Goal: Information Seeking & Learning: Learn about a topic

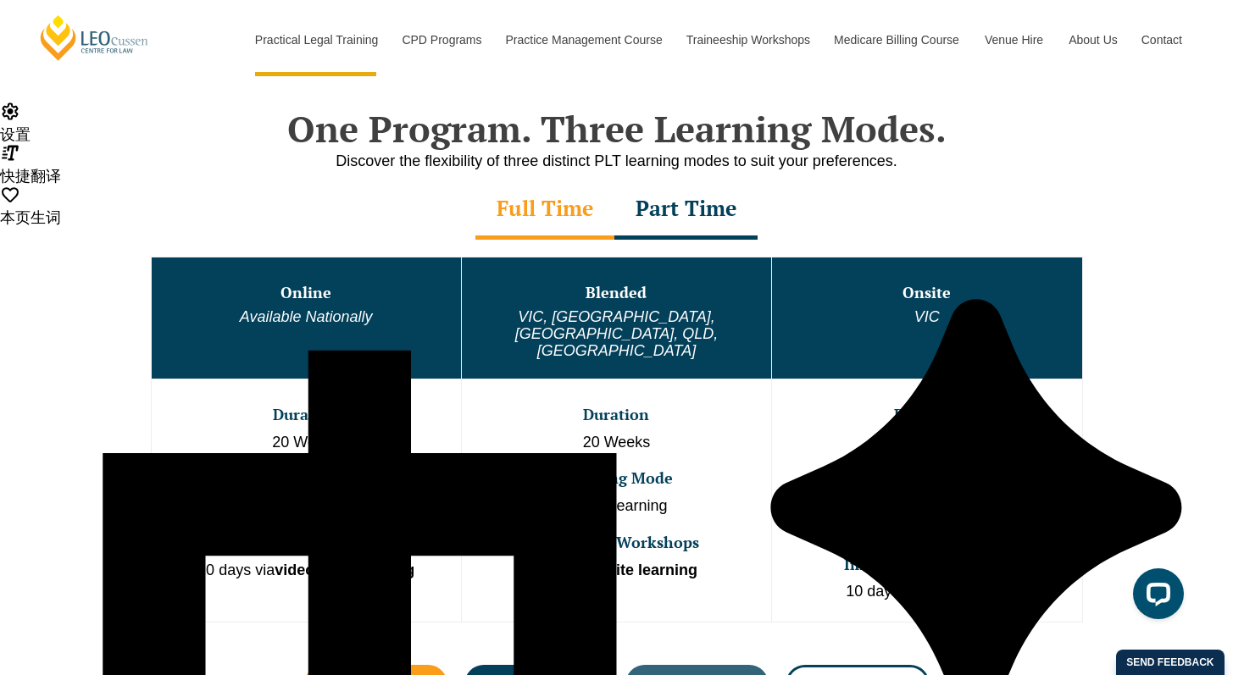
scroll to position [841, 0]
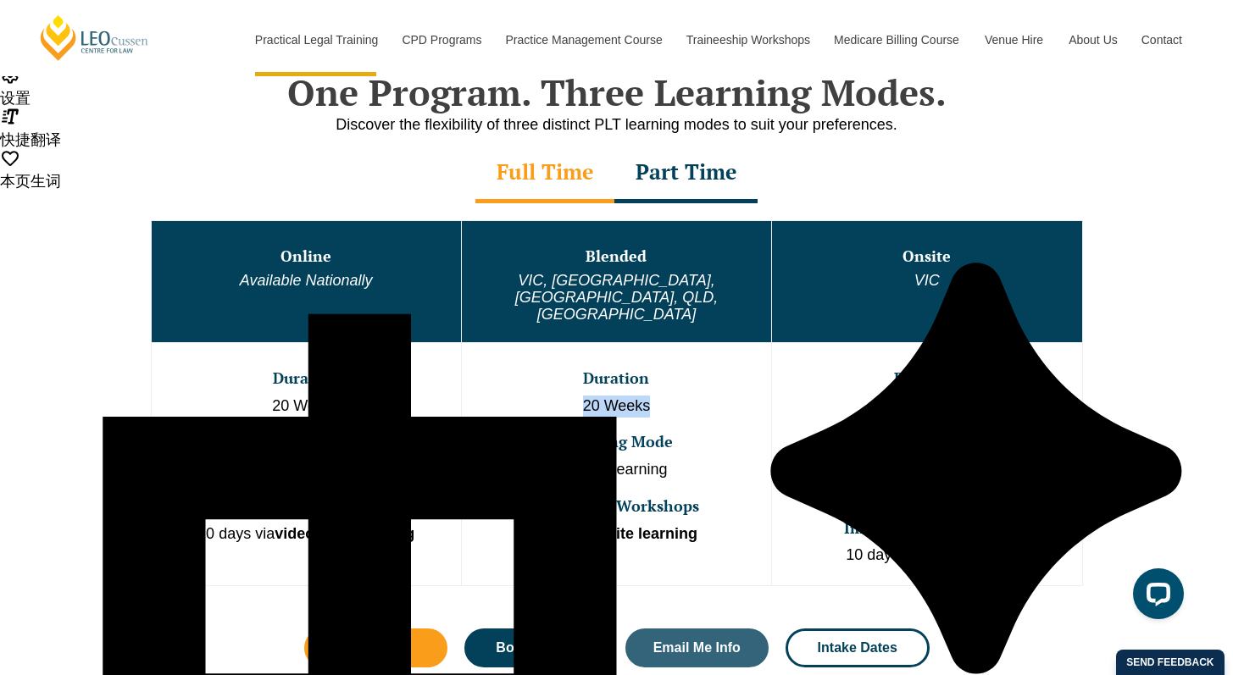
drag, startPoint x: 565, startPoint y: 373, endPoint x: 699, endPoint y: 373, distance: 133.8
click at [699, 396] on p "20 Weeks" at bounding box center [616, 407] width 306 height 22
copy p "20 Weeks"
click at [614, 389] on td "Duration 20 Weeks Learning Mode Online learning Immersive Workshops 10 days ons…" at bounding box center [616, 463] width 310 height 243
drag, startPoint x: 663, startPoint y: 435, endPoint x: 716, endPoint y: 435, distance: 52.5
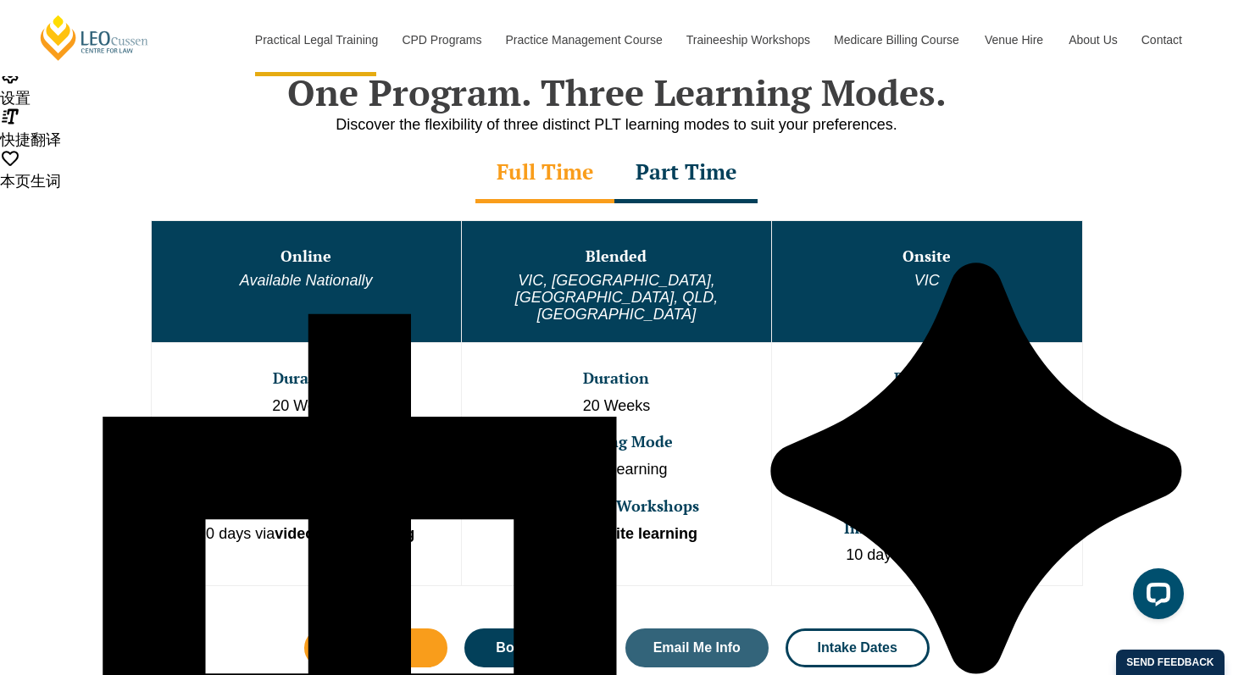
click at [716, 459] on p "Online learning" at bounding box center [616, 470] width 306 height 22
copy p "Online learning"
click at [529, 459] on p "Online learning" at bounding box center [616, 470] width 306 height 22
drag, startPoint x: 906, startPoint y: 377, endPoint x: 1023, endPoint y: 380, distance: 117.8
click at [1026, 396] on p "20 Weeks" at bounding box center [926, 407] width 306 height 22
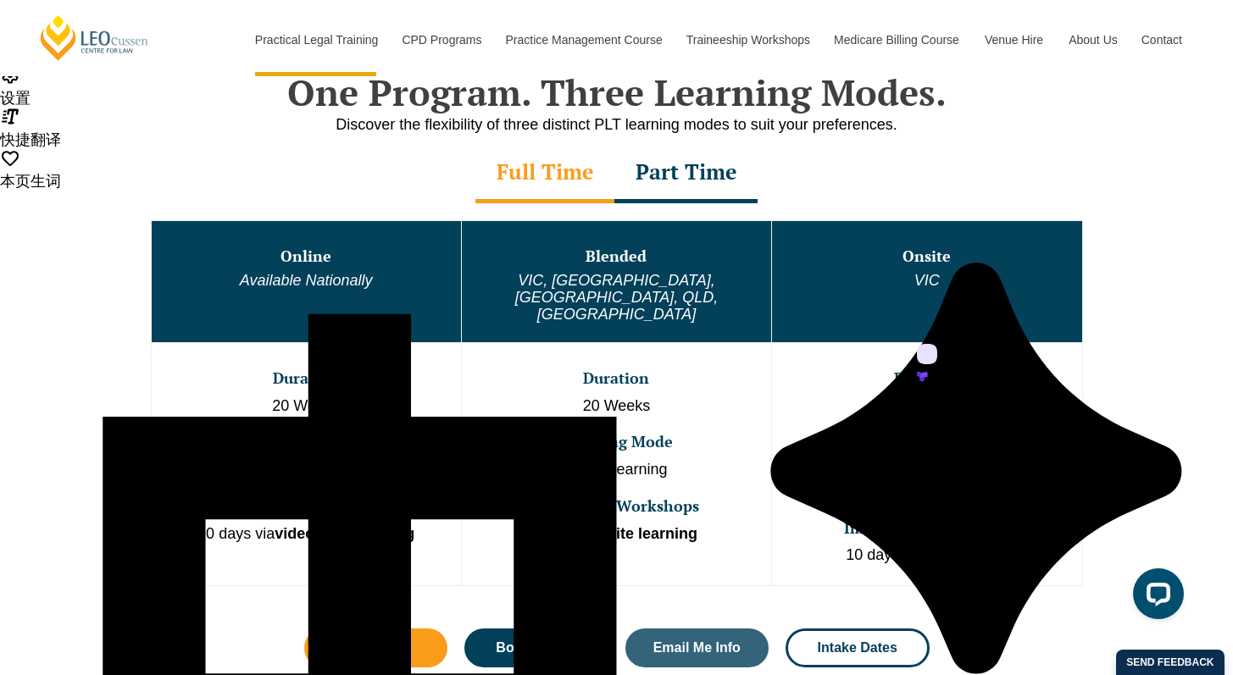
copy p "20 Weeks"
click at [842, 459] on p "2 days per week onsite 3 days per week online learning" at bounding box center [926, 480] width 306 height 43
copy p "2 days p"
drag, startPoint x: 845, startPoint y: 443, endPoint x: 1048, endPoint y: 443, distance: 203.3
click at [1052, 459] on p "2 days per week onsite 3 days per week online learning" at bounding box center [926, 480] width 306 height 43
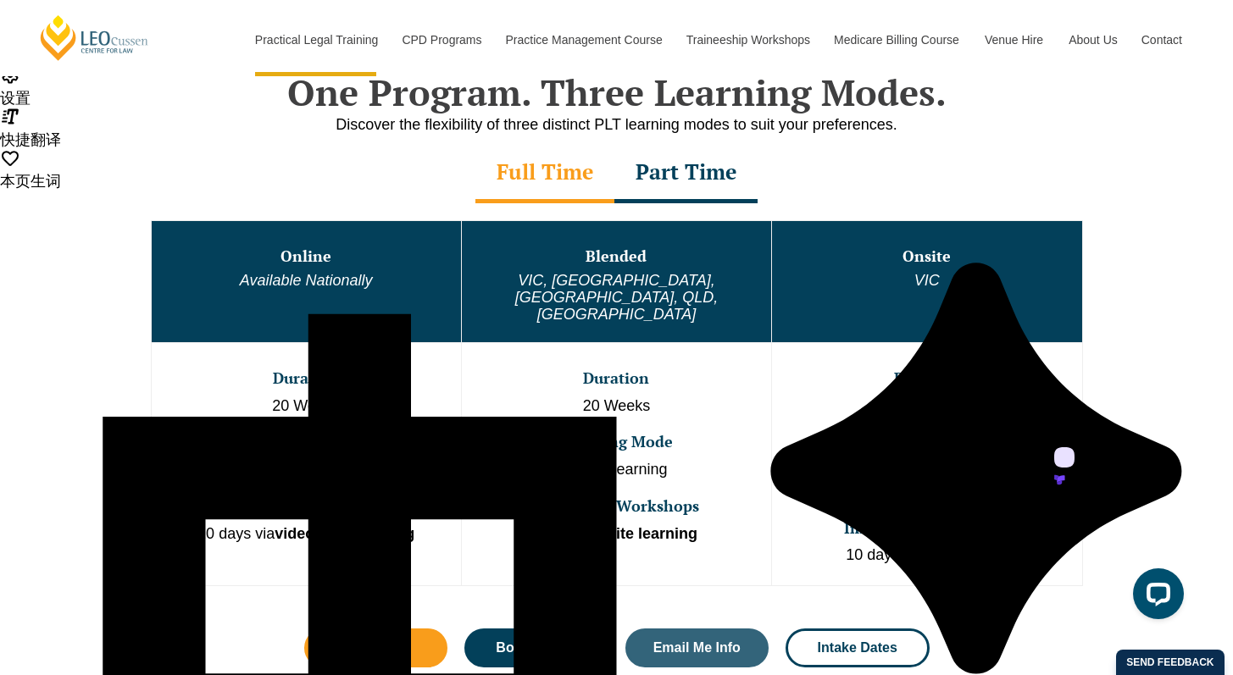
copy p "2 days per week onsite"
click at [952, 459] on p "2 days per week onsite 3 days per week online learning" at bounding box center [926, 480] width 306 height 43
drag, startPoint x: 1037, startPoint y: 461, endPoint x: 823, endPoint y: 431, distance: 215.5
click at [823, 459] on p "2 days per week onsite 3 days per week online learning" at bounding box center [926, 480] width 306 height 43
copy p "2 days per week onsite 3 days per week online learning"
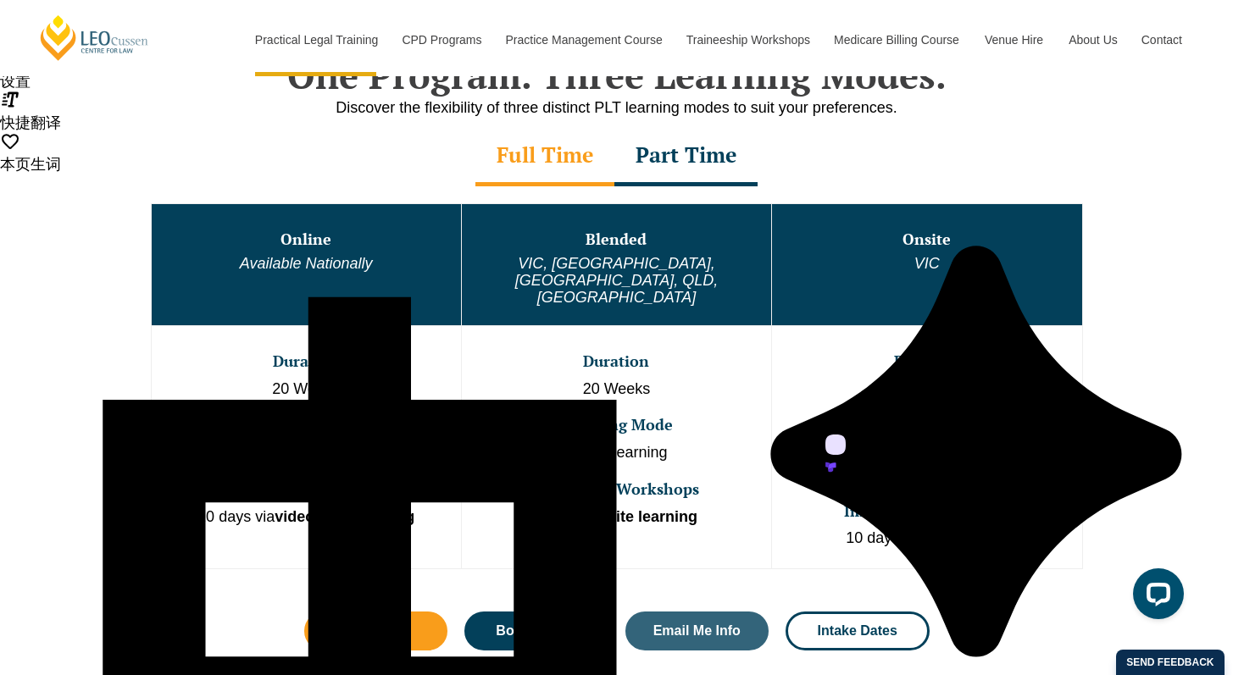
scroll to position [861, 0]
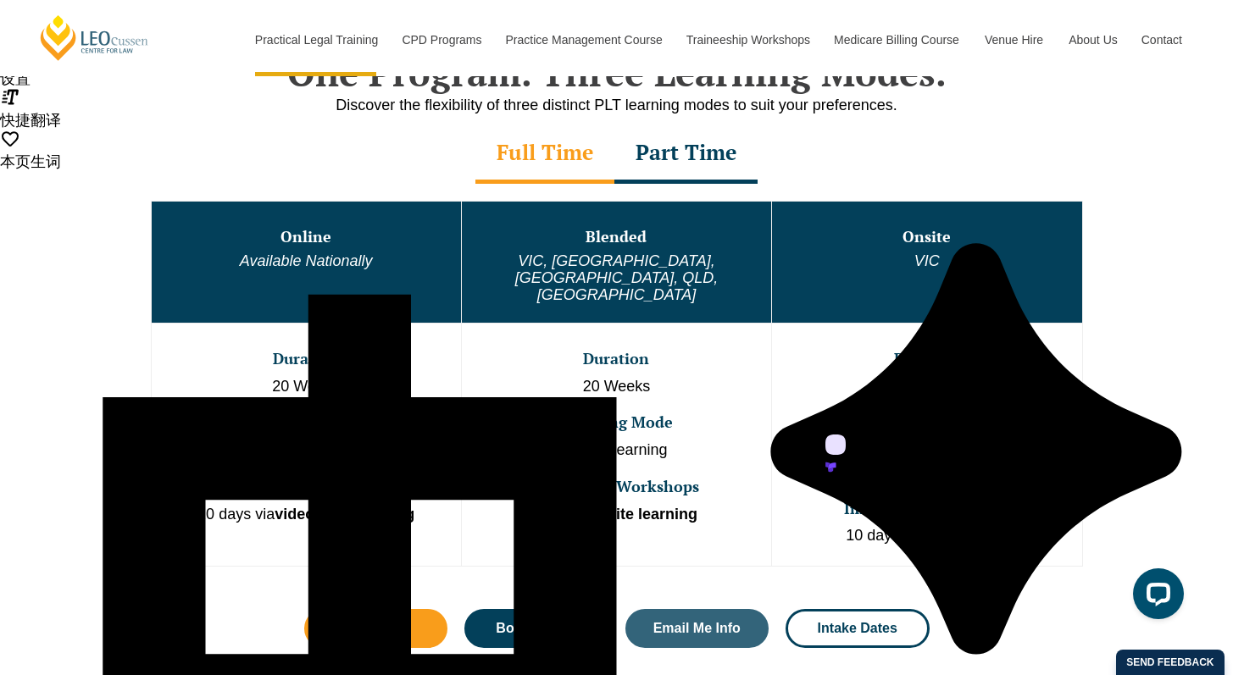
click at [818, 463] on td "Duration 20 Weeks Learning Mode 2 days per week onsite 3 days per week online l…" at bounding box center [927, 444] width 310 height 243
copy h3 "Immersiv"
drag, startPoint x: 835, startPoint y: 468, endPoint x: 1034, endPoint y: 492, distance: 200.6
click at [1034, 492] on td "Duration 20 Weeks Learning Mode 2 days per week onsite 3 days per week online l…" at bounding box center [927, 444] width 310 height 243
copy h3 "Immersive Workshops"
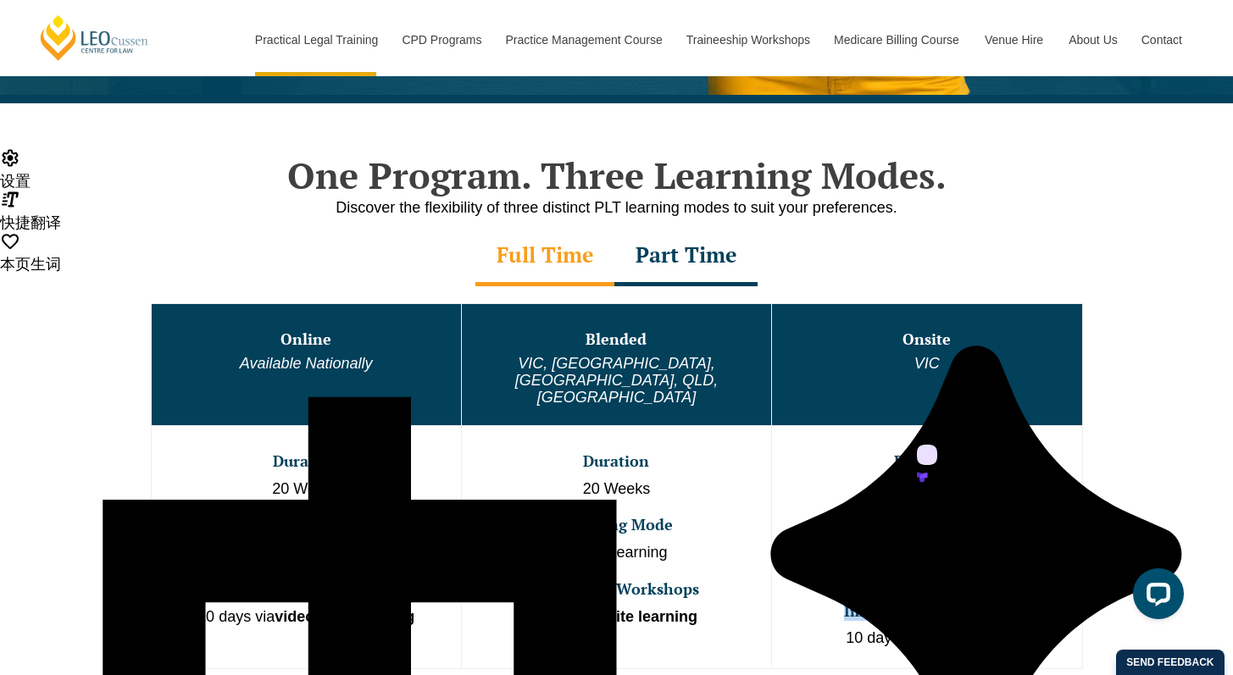
scroll to position [447, 0]
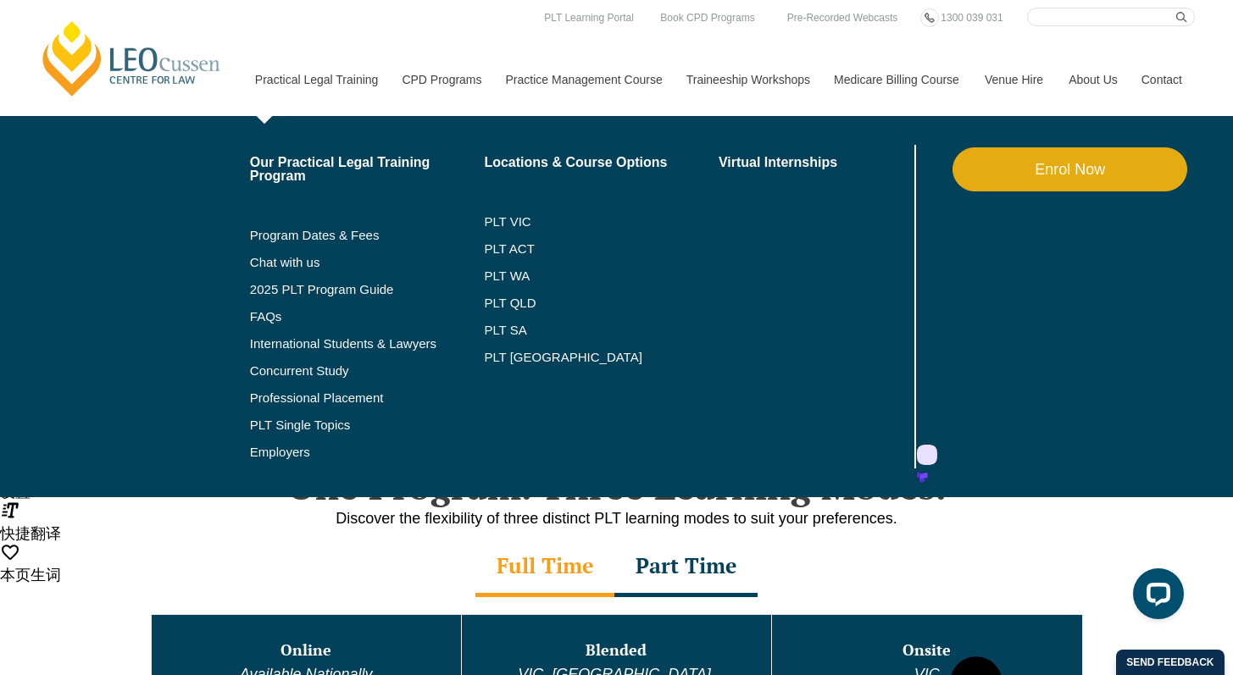
click at [322, 245] on li "Program Dates & Fees" at bounding box center [367, 235] width 235 height 27
click at [317, 239] on link "Program Dates & Fees" at bounding box center [367, 236] width 235 height 14
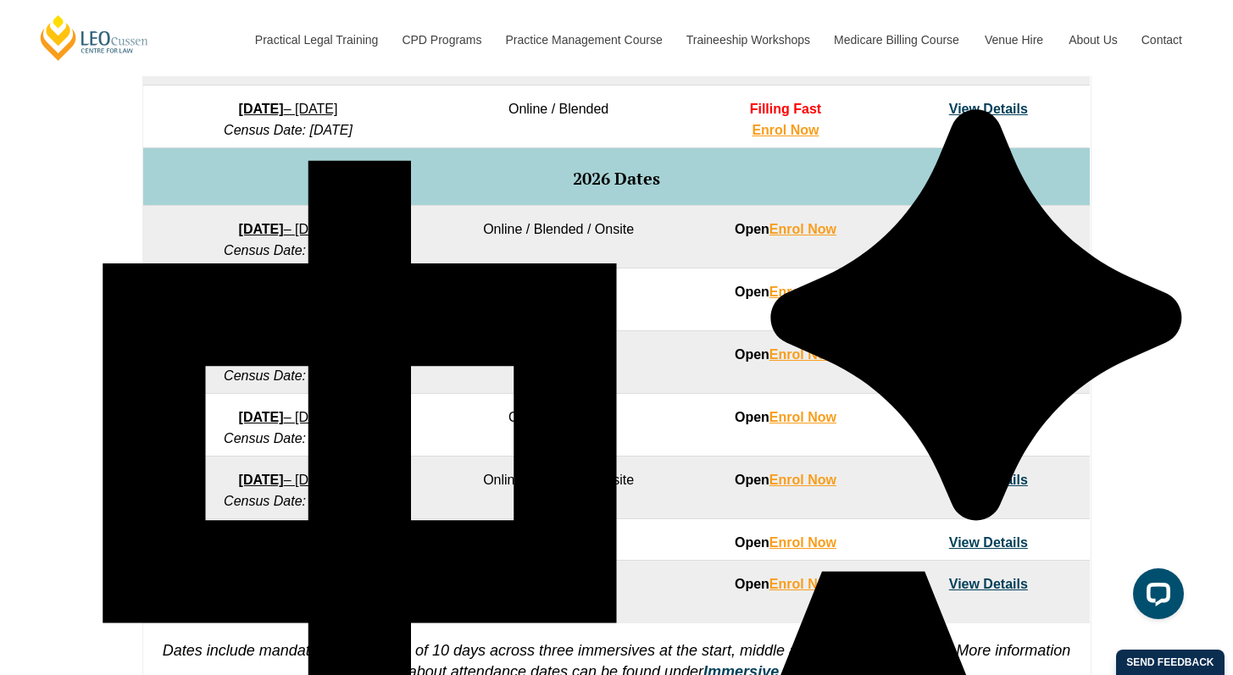
scroll to position [1000, 0]
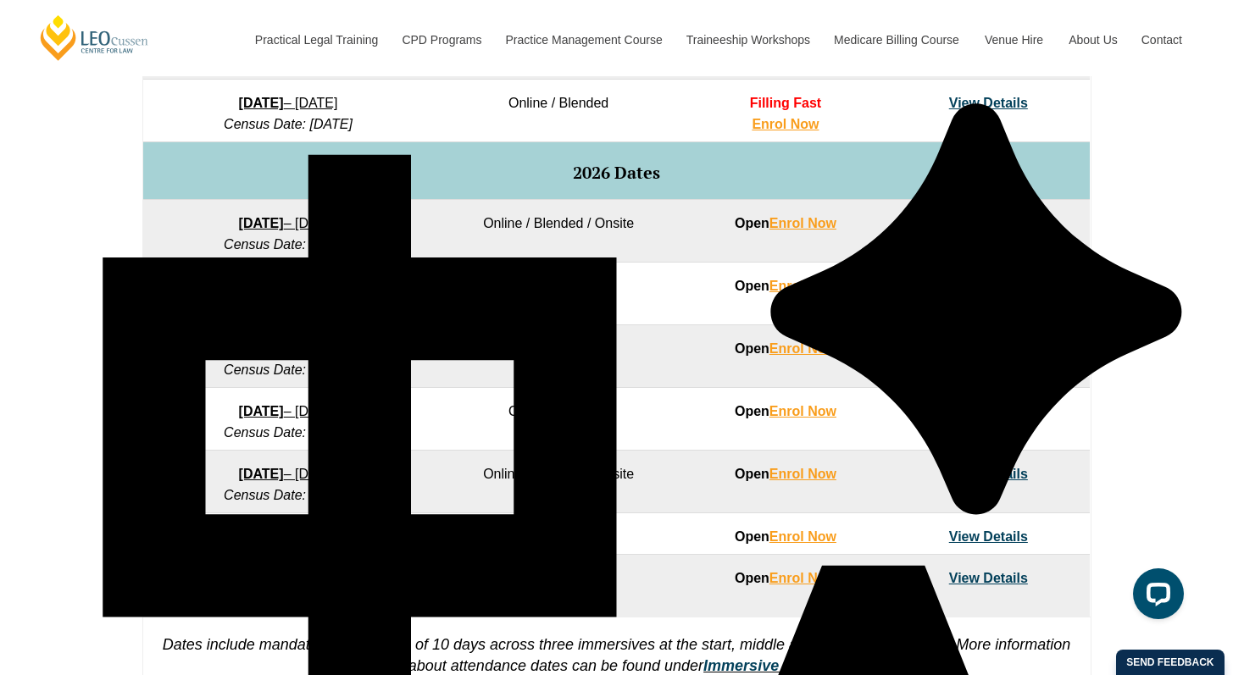
drag, startPoint x: 402, startPoint y: 371, endPoint x: 203, endPoint y: 341, distance: 200.4
click at [174, 340] on td "23 March 2026 – 7 August 2026 Census Date: 20 April 2026" at bounding box center [288, 356] width 290 height 63
copy td "23 March 2026 – 7 August 2026 Census Date: 20 April 2026"
click at [452, 368] on td "Online / Blended" at bounding box center [558, 356] width 251 height 63
drag, startPoint x: 422, startPoint y: 434, endPoint x: 322, endPoint y: 408, distance: 103.1
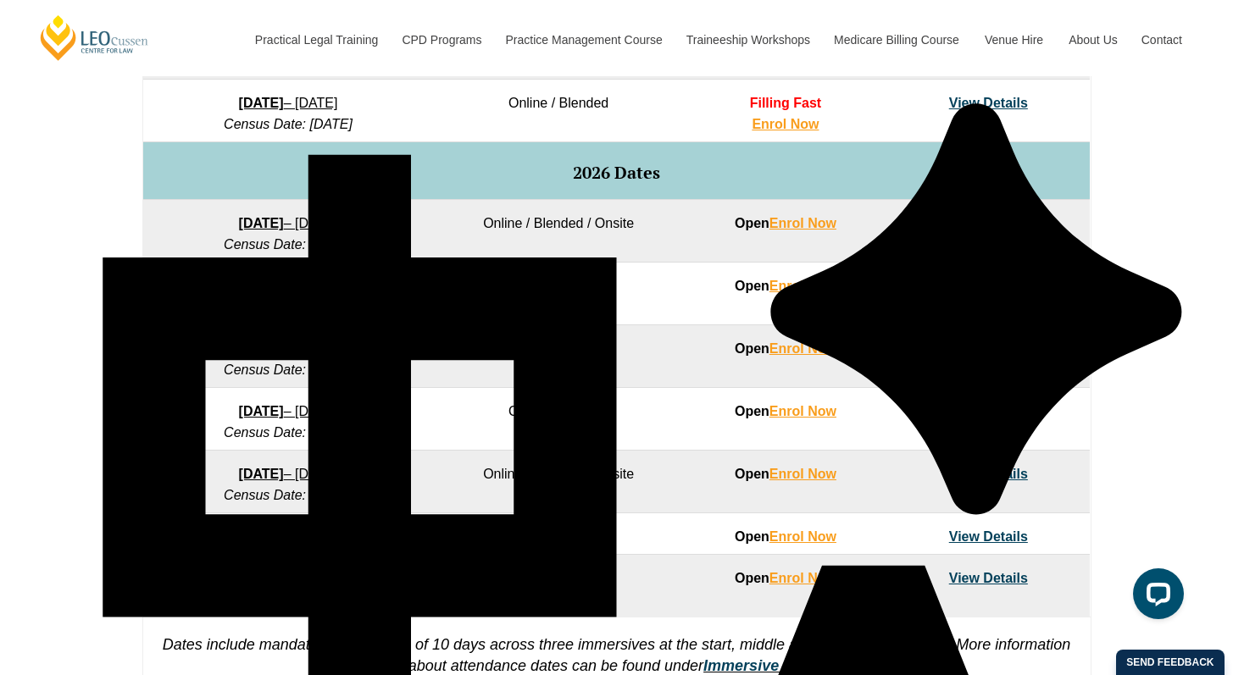
click at [163, 414] on td "[DATE] – [DATE] Census Date: [DATE]" at bounding box center [288, 419] width 290 height 63
copy td "[DATE] – [DATE] Census Date: [DATE]"
drag, startPoint x: 506, startPoint y: 406, endPoint x: 630, endPoint y: 415, distance: 124.9
click at [630, 415] on td "Online / Blended" at bounding box center [558, 419] width 251 height 63
copy td "Online / Blended"
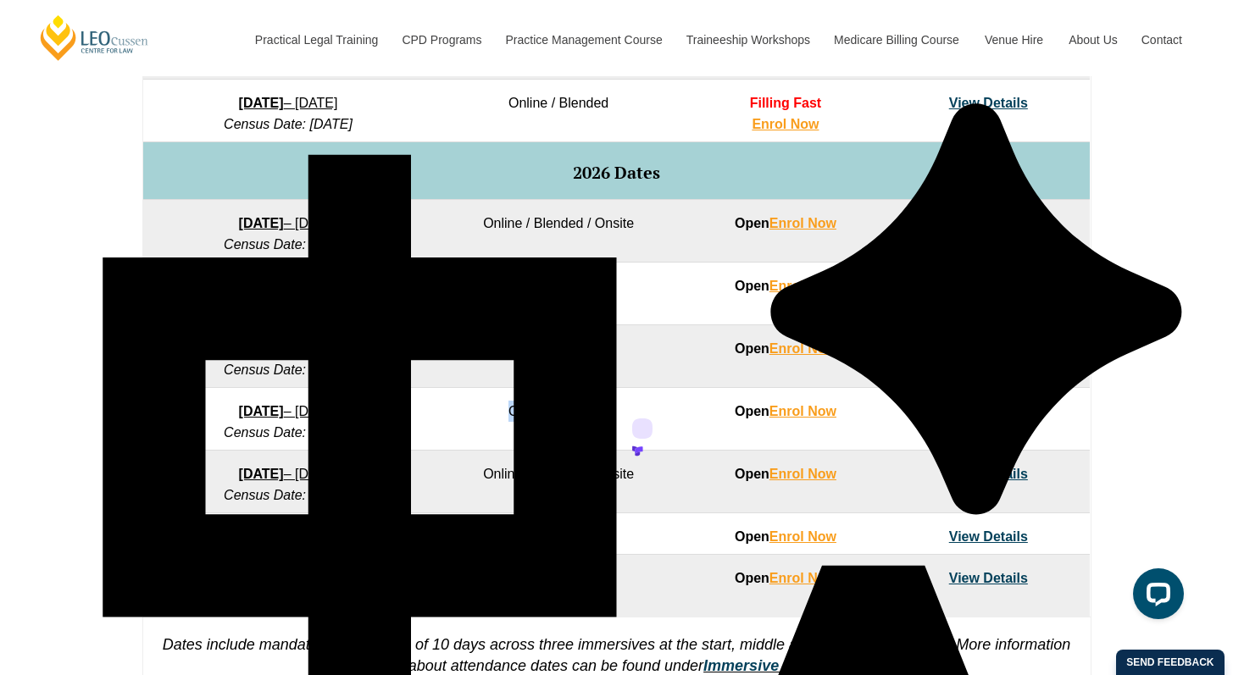
click at [512, 415] on td "Online / Blended" at bounding box center [558, 419] width 251 height 63
drag, startPoint x: 494, startPoint y: 416, endPoint x: 651, endPoint y: 413, distance: 156.8
click at [651, 413] on td "Online / Blended" at bounding box center [558, 419] width 251 height 63
copy td "Online / Blended"
click at [673, 407] on td "Online / Blended" at bounding box center [558, 419] width 251 height 63
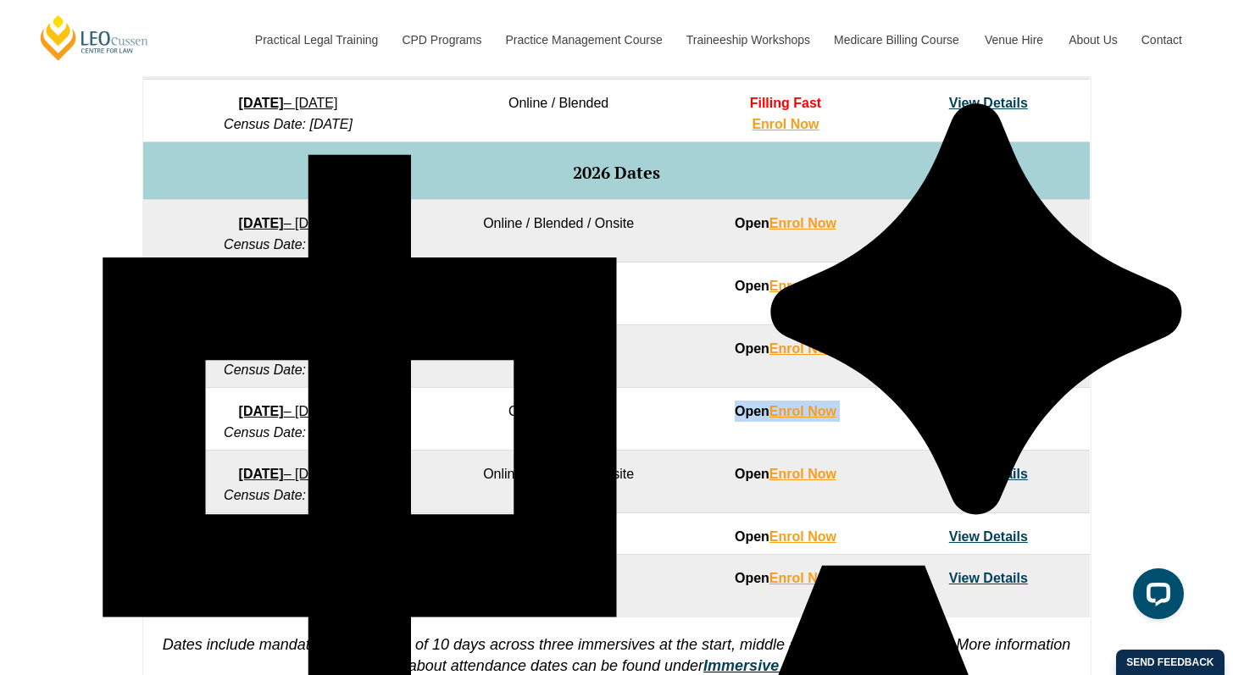
drag, startPoint x: 701, startPoint y: 411, endPoint x: 947, endPoint y: 418, distance: 245.8
click at [918, 424] on tr "[DATE] – [DATE] Census Date: [DATE] Online / Blended Open Enrol Now View Details" at bounding box center [616, 419] width 946 height 63
copy tr "Open Enrol Now View Details"
click at [1128, 415] on div "VIC ACT WA QLD SA NSW PLT Program Dates in Victoria Full Time Part Time Program…" at bounding box center [616, 210] width 1233 height 1004
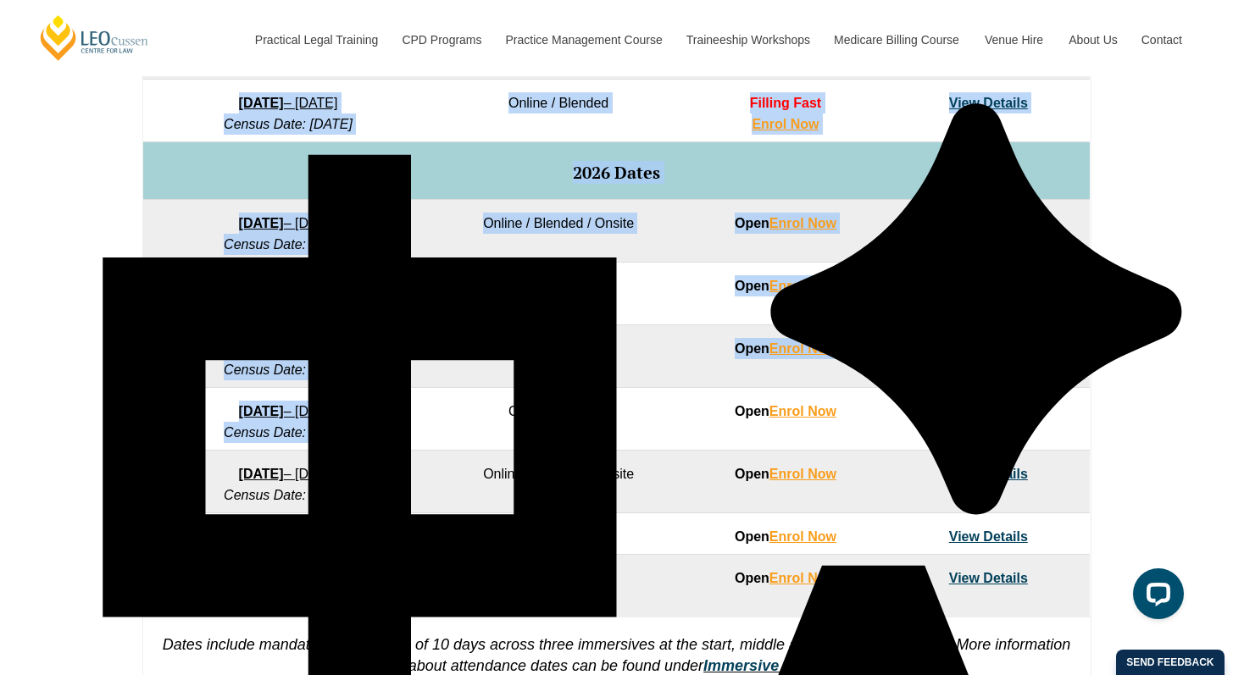
drag, startPoint x: 1101, startPoint y: 418, endPoint x: 453, endPoint y: 411, distance: 648.1
click at [481, 416] on div "VIC ACT WA QLD SA NSW PLT Program Dates in Victoria Full Time Part Time Program…" at bounding box center [616, 210] width 1233 height 1004
copy tbody "Program Dates Learning Mode Options Intake Status Explore Intake 2025 Dates 22 …"
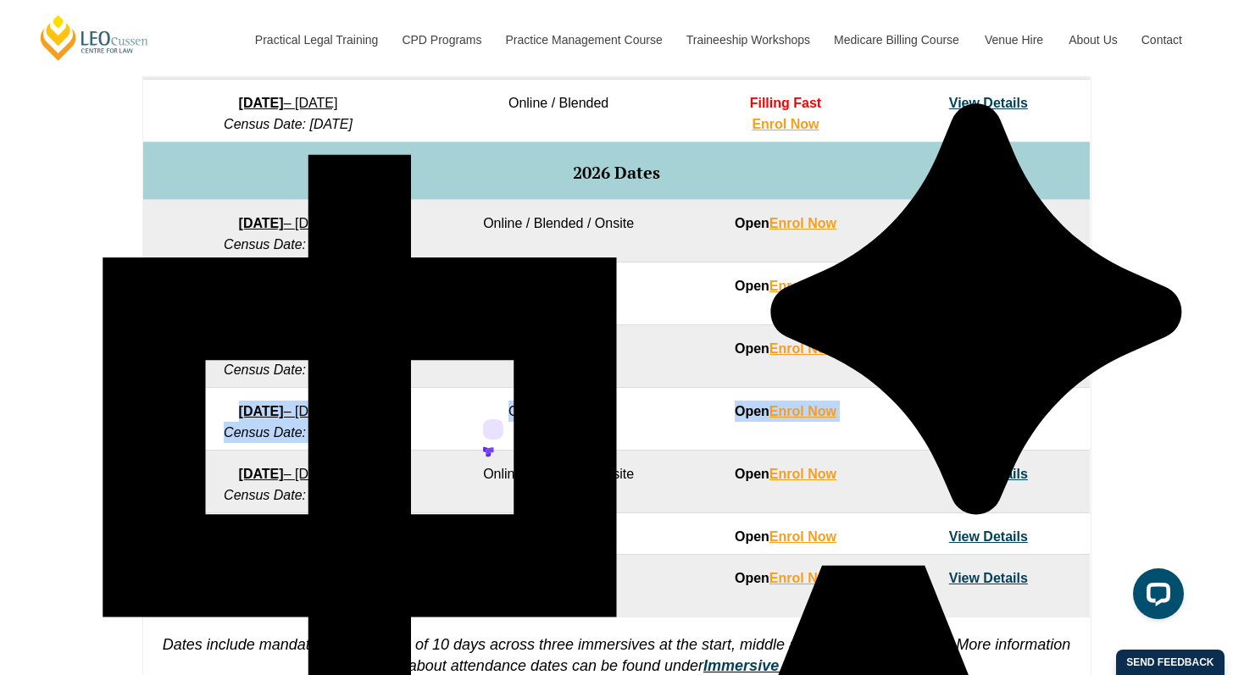
drag, startPoint x: 183, startPoint y: 410, endPoint x: 1064, endPoint y: 416, distance: 881.0
click at [1064, 416] on tr "22 June 2026 – 6 November 2026 Census Date: 20 July 2026 Online / Blended Open …" at bounding box center [616, 419] width 946 height 63
copy tr "22 June 2026 – 6 November 2026 Census Date: 20 July 2026 Online / Blended Open …"
click at [1063, 415] on td "View Details" at bounding box center [988, 419] width 202 height 63
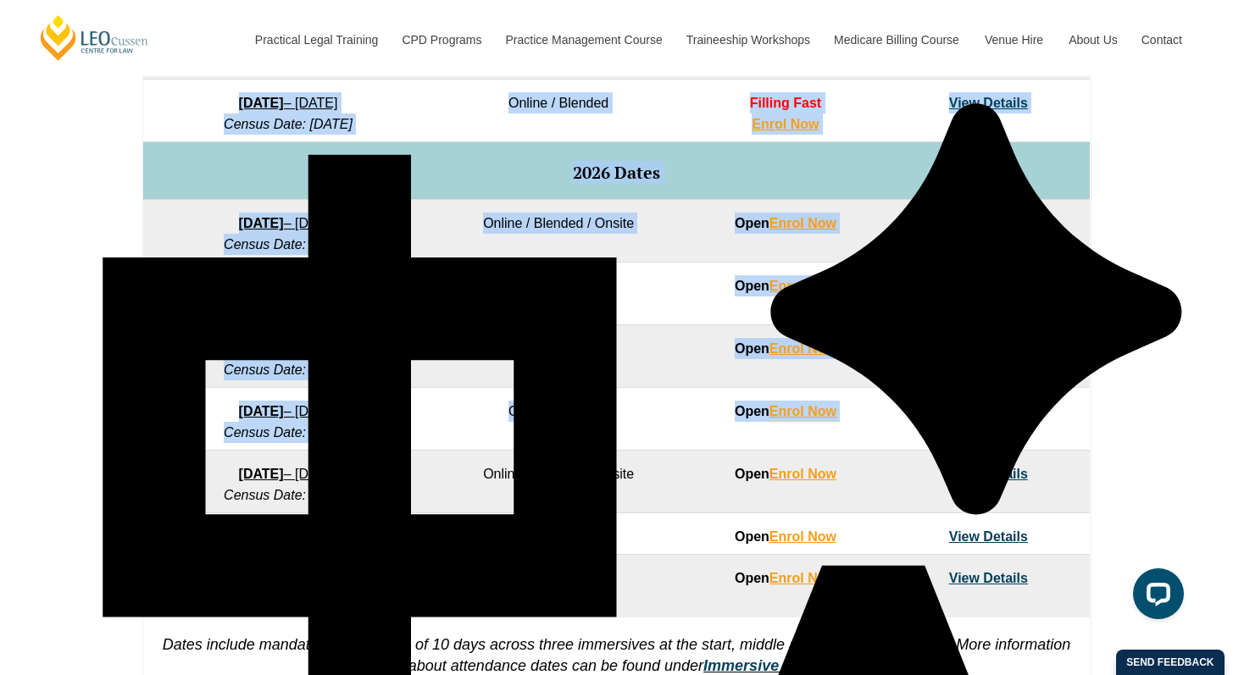
drag, startPoint x: 1052, startPoint y: 417, endPoint x: 132, endPoint y: 408, distance: 920.0
click at [132, 408] on div "VIC ACT WA QLD SA NSW PLT Program Dates in Victoria Full Time Part Time Program…" at bounding box center [616, 210] width 1233 height 1004
copy tbody "Program Dates Learning Mode Options Intake Status Explore Intake 2025 Dates 22 …"
click at [950, 169] on h5 "2026 Dates" at bounding box center [616, 172] width 929 height 19
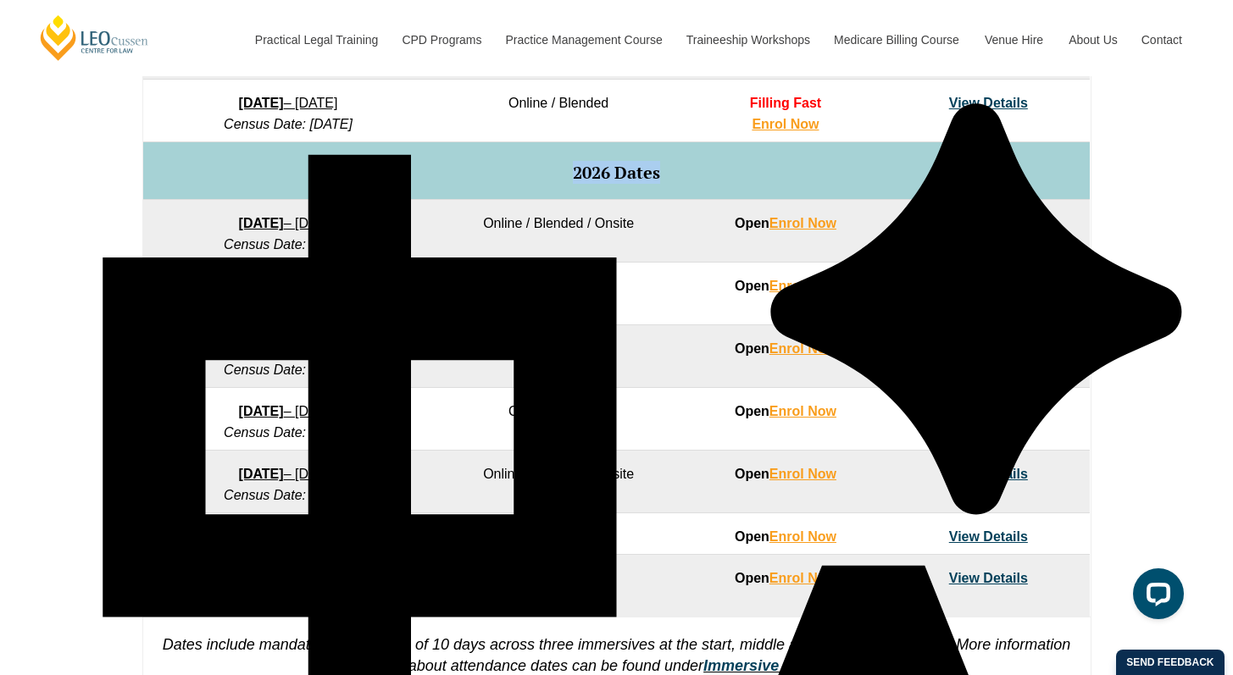
drag, startPoint x: 722, startPoint y: 190, endPoint x: 509, endPoint y: 177, distance: 213.0
click at [509, 177] on td "2026 Dates" at bounding box center [616, 171] width 946 height 58
copy span "2026 Dates"
click at [698, 174] on h5 "2026 Dates" at bounding box center [616, 172] width 929 height 19
drag, startPoint x: 196, startPoint y: 478, endPoint x: 423, endPoint y: 497, distance: 227.9
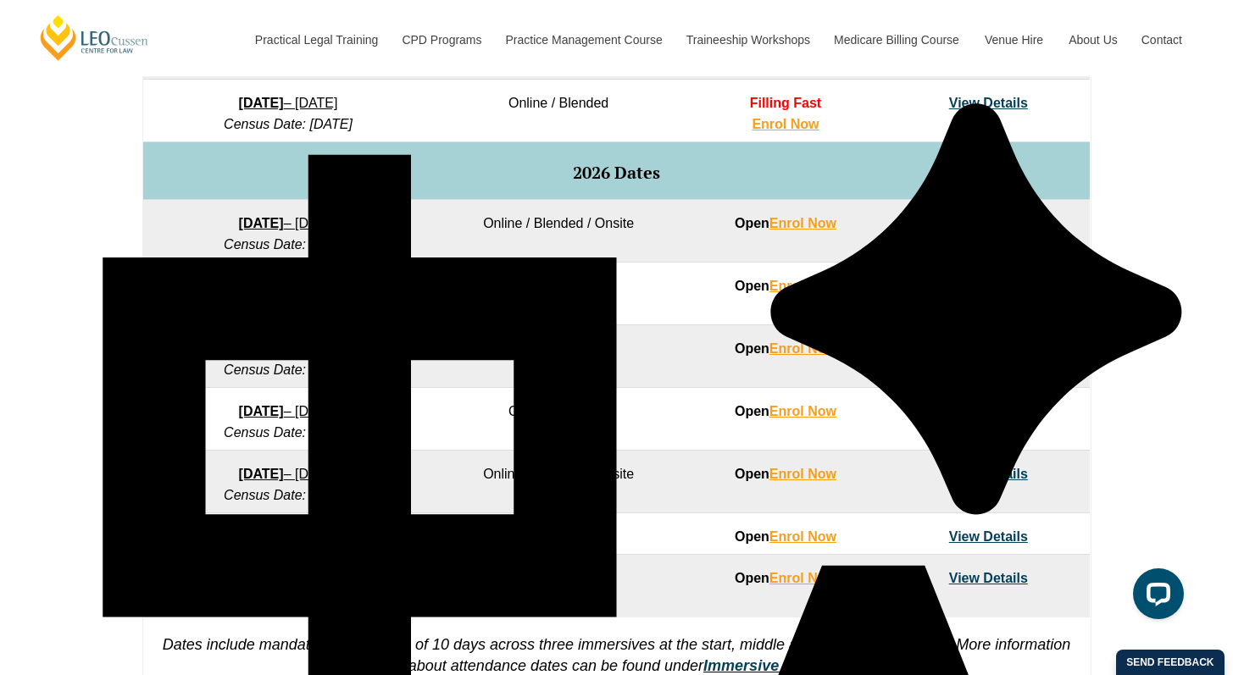
click at [423, 497] on td "3 August 2026 – 18 December 2026 Census Date: 31 August 2026" at bounding box center [288, 482] width 290 height 63
copy td "3 August 2026 – 18 December 2026 Census Date: 31 August 2026"
drag, startPoint x: 638, startPoint y: 479, endPoint x: 429, endPoint y: 479, distance: 208.4
click at [429, 479] on tr "3 August 2026 – 18 December 2026 Census Date: 31 August 2026 Online / Blended /…" at bounding box center [616, 482] width 946 height 63
drag, startPoint x: 862, startPoint y: 475, endPoint x: 773, endPoint y: 479, distance: 89.0
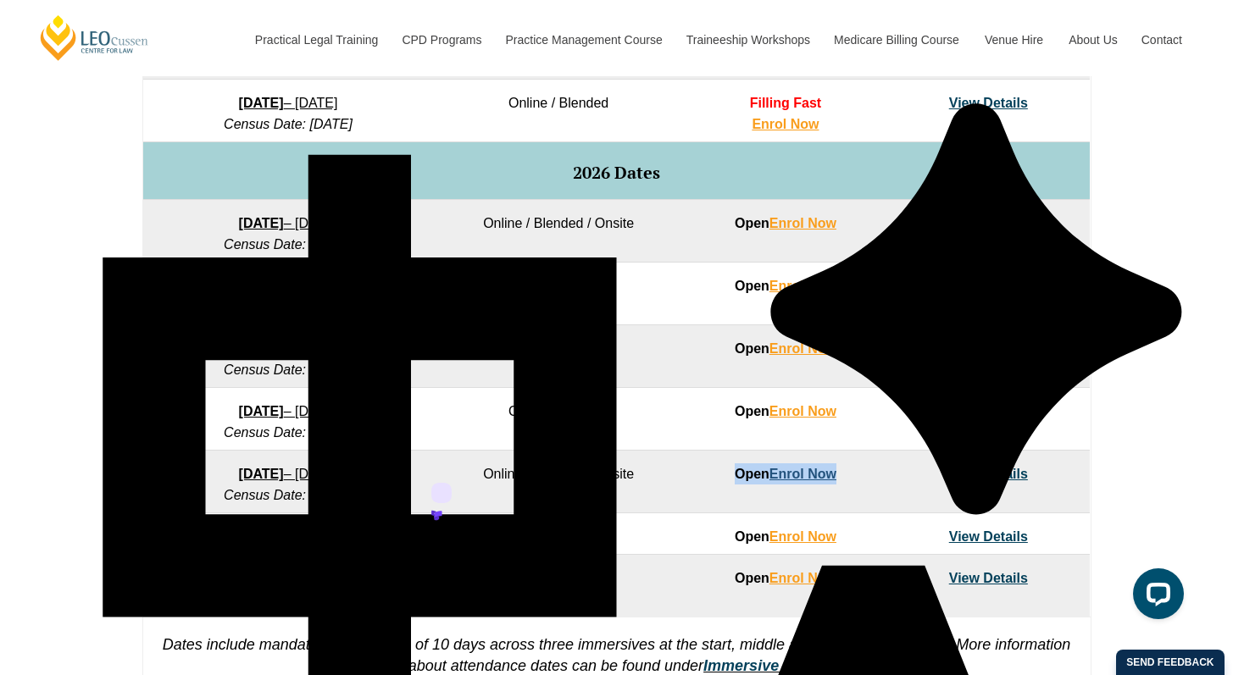
click at [699, 479] on td "Open Enrol Now" at bounding box center [785, 482] width 202 height 63
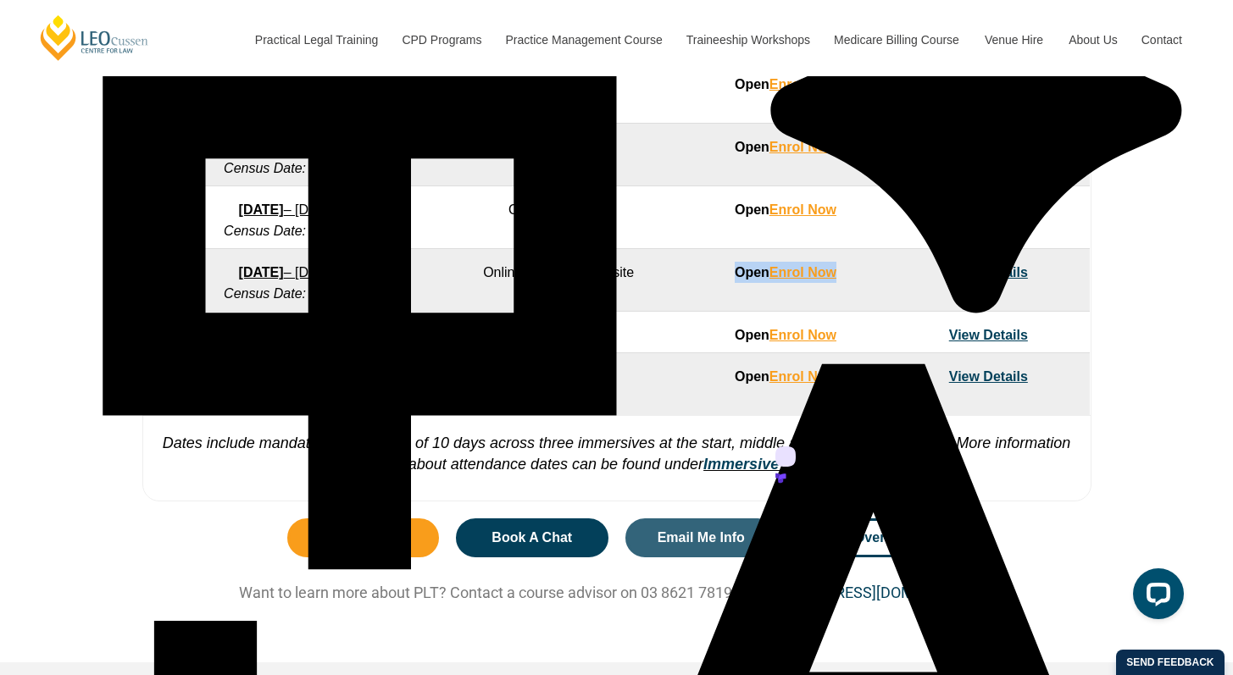
scroll to position [1086, 0]
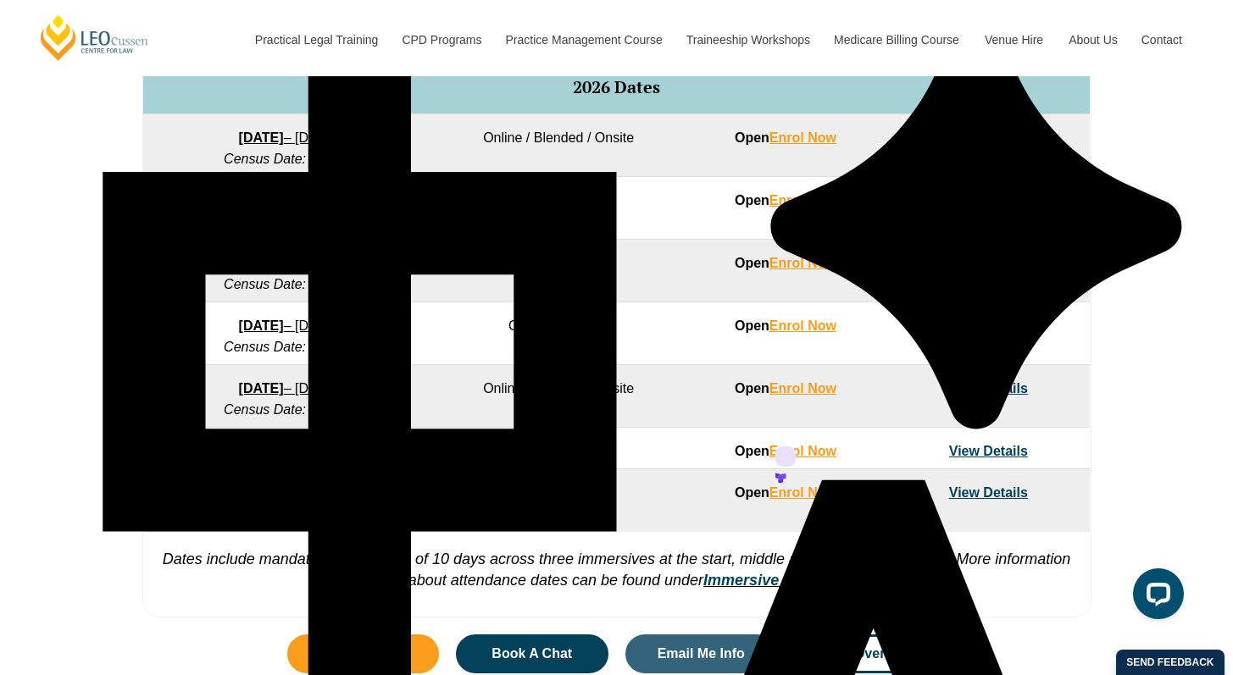
drag, startPoint x: 329, startPoint y: 477, endPoint x: 172, endPoint y: 459, distance: 157.7
click at [165, 464] on tr "21 September 2026 – 19 February 2027 Census Date: 19 October 2026 Online / Blen…" at bounding box center [616, 449] width 946 height 42
drag, startPoint x: 163, startPoint y: 451, endPoint x: 490, endPoint y: 452, distance: 327.0
click at [397, 469] on td "21 September 2026 – 19 February 2027 Census Date: 19 October 2026" at bounding box center [288, 449] width 290 height 42
click at [496, 451] on td "Online / Blended" at bounding box center [558, 449] width 251 height 42
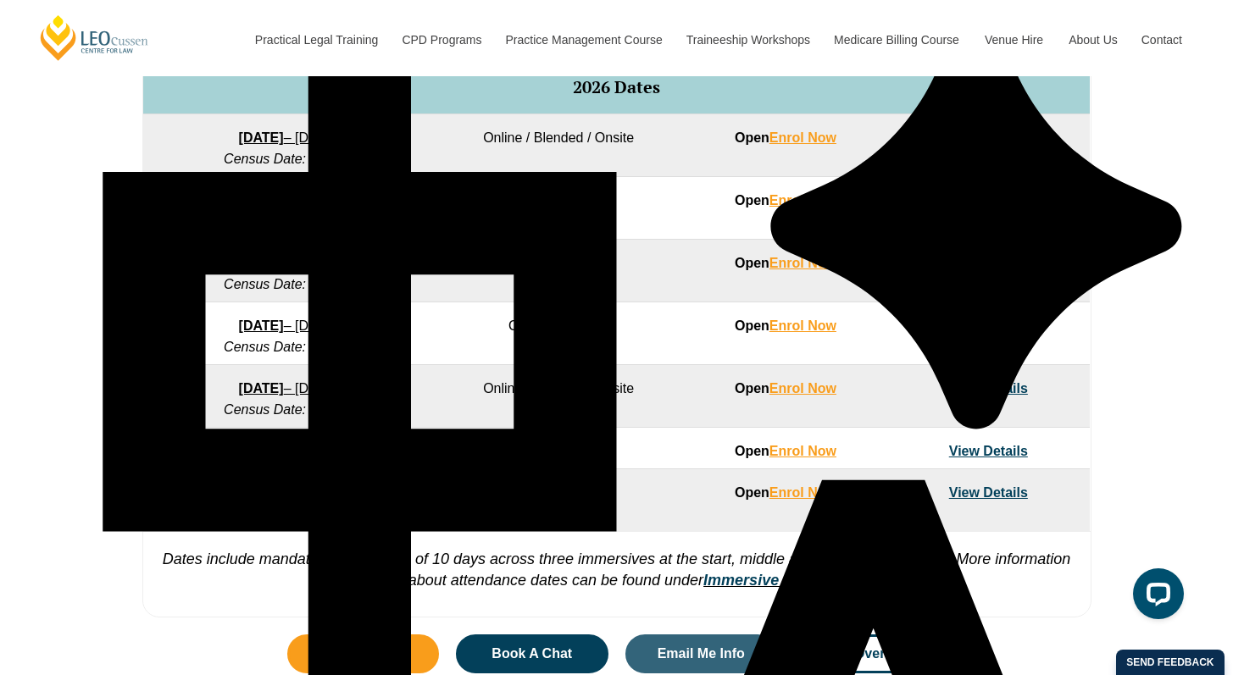
drag, startPoint x: 496, startPoint y: 451, endPoint x: 649, endPoint y: 448, distance: 152.5
click at [635, 449] on td "Online / Blended" at bounding box center [558, 449] width 251 height 42
click at [727, 438] on td "Open Enrol Now" at bounding box center [785, 449] width 202 height 42
drag, startPoint x: 812, startPoint y: 448, endPoint x: 965, endPoint y: 444, distance: 153.4
click at [876, 448] on td "Open Enrol Now" at bounding box center [785, 449] width 202 height 42
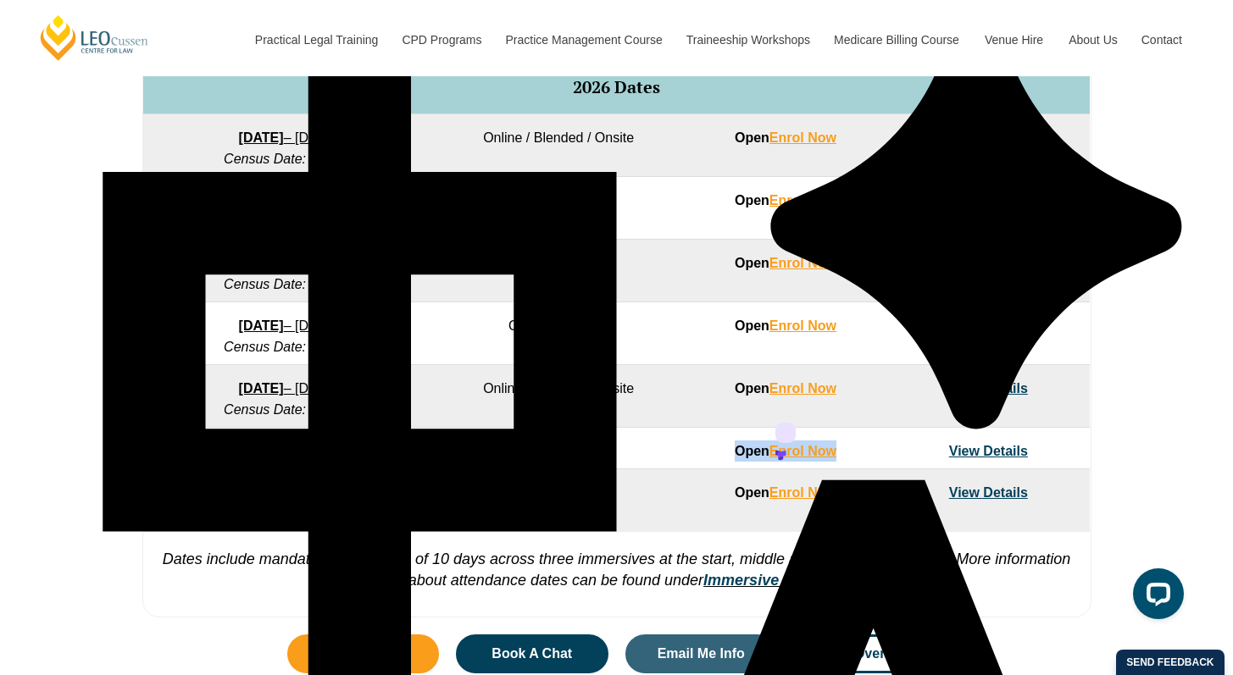
click at [953, 444] on link "View Details" at bounding box center [988, 451] width 79 height 14
drag, startPoint x: 191, startPoint y: 473, endPoint x: 424, endPoint y: 470, distance: 233.0
click at [397, 469] on td "21 September 2026 – 19 February 2027 Census Date: 19 October 2026" at bounding box center [288, 449] width 290 height 42
copy em "Census Date: 19 October 2026"
click at [461, 466] on td "Online / Blended" at bounding box center [558, 449] width 251 height 42
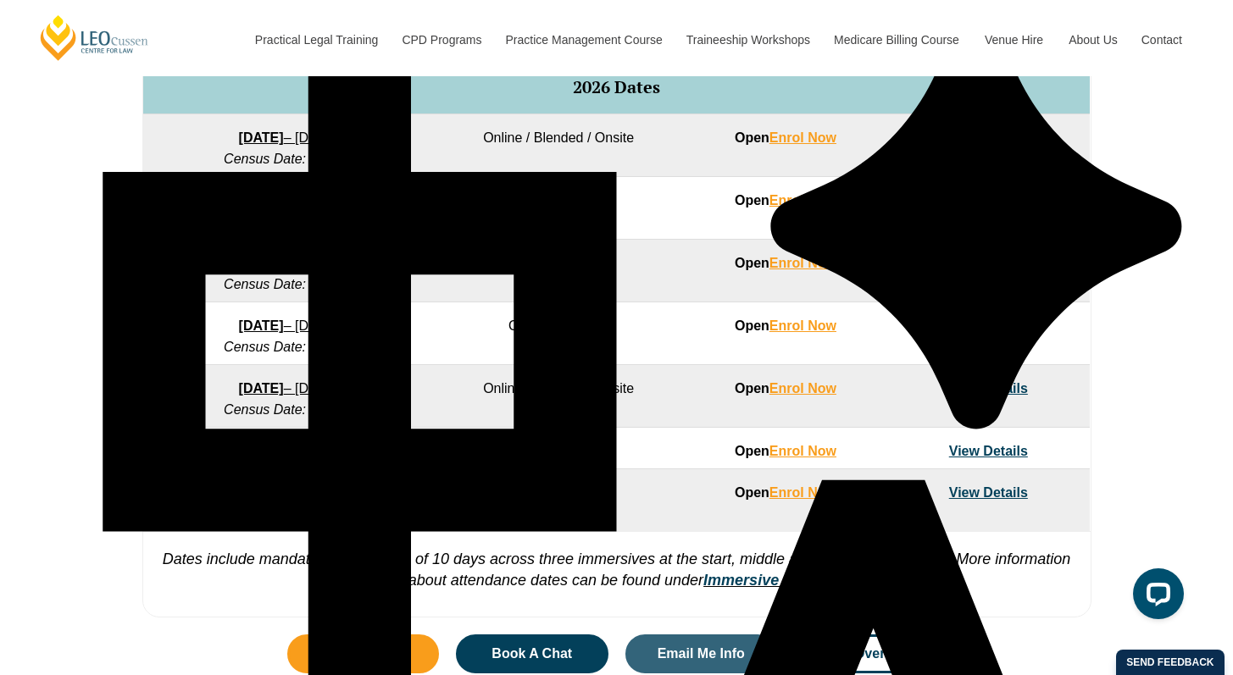
drag, startPoint x: 492, startPoint y: 459, endPoint x: 536, endPoint y: 455, distance: 44.3
click at [617, 458] on td "Online / Blended" at bounding box center [558, 449] width 251 height 42
copy td "Online / Blended"
click at [527, 455] on td "Online / Blended" at bounding box center [558, 449] width 251 height 42
drag, startPoint x: 501, startPoint y: 451, endPoint x: 610, endPoint y: 446, distance: 108.5
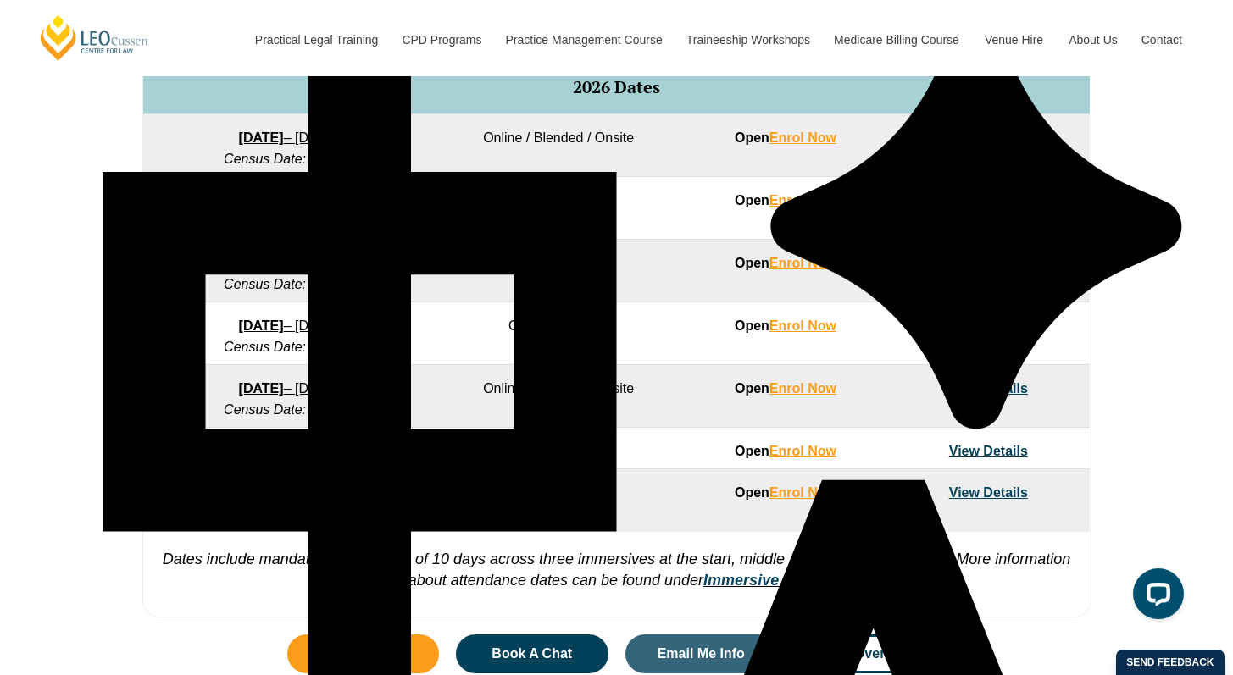
click at [639, 443] on td "Online / Blended" at bounding box center [558, 449] width 251 height 42
copy td "Online / Blended"
click at [610, 446] on td "Online / Blended" at bounding box center [558, 449] width 251 height 42
copy td "Blended"
drag, startPoint x: 614, startPoint y: 451, endPoint x: 538, endPoint y: 444, distance: 76.5
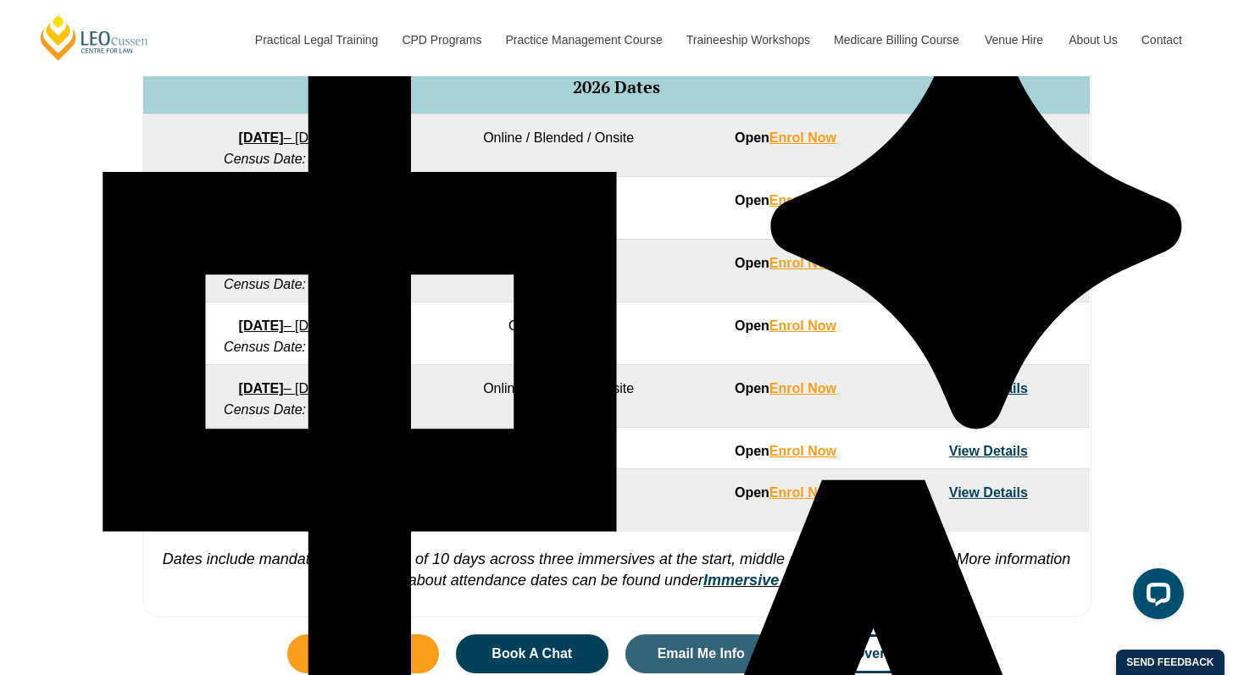
click at [463, 456] on td "Online / Blended" at bounding box center [558, 449] width 251 height 42
copy td "Online / Blended"
click at [578, 446] on td "Online / Blended" at bounding box center [558, 449] width 251 height 42
drag, startPoint x: 723, startPoint y: 457, endPoint x: 862, endPoint y: 457, distance: 138.9
click at [862, 457] on td "Open Enrol Now" at bounding box center [785, 449] width 202 height 42
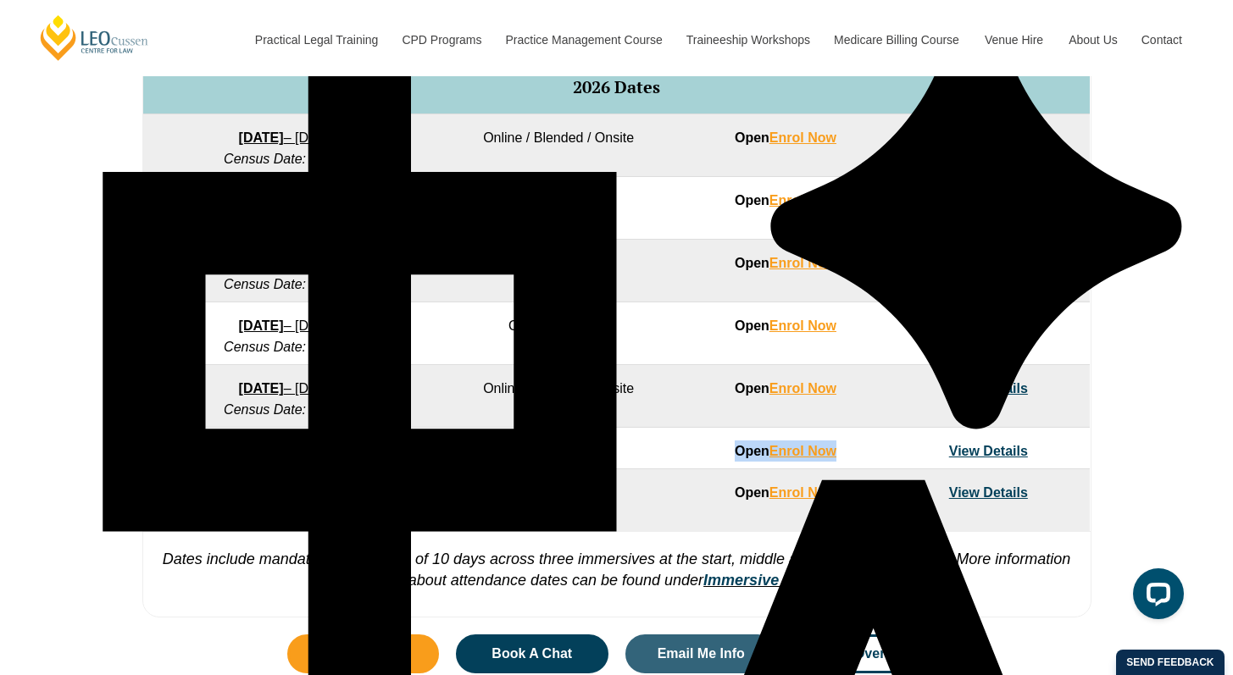
copy strong "Open Enrol Now"
click at [567, 468] on td "Online / Blended" at bounding box center [558, 449] width 251 height 42
drag, startPoint x: 422, startPoint y: 457, endPoint x: 235, endPoint y: 457, distance: 187.2
click at [155, 449] on td "21 September 2026 – 19 February 2027 Census Date: 19 October 2026" at bounding box center [288, 449] width 290 height 42
copy link "21 September 2026 – 19 February 2027"
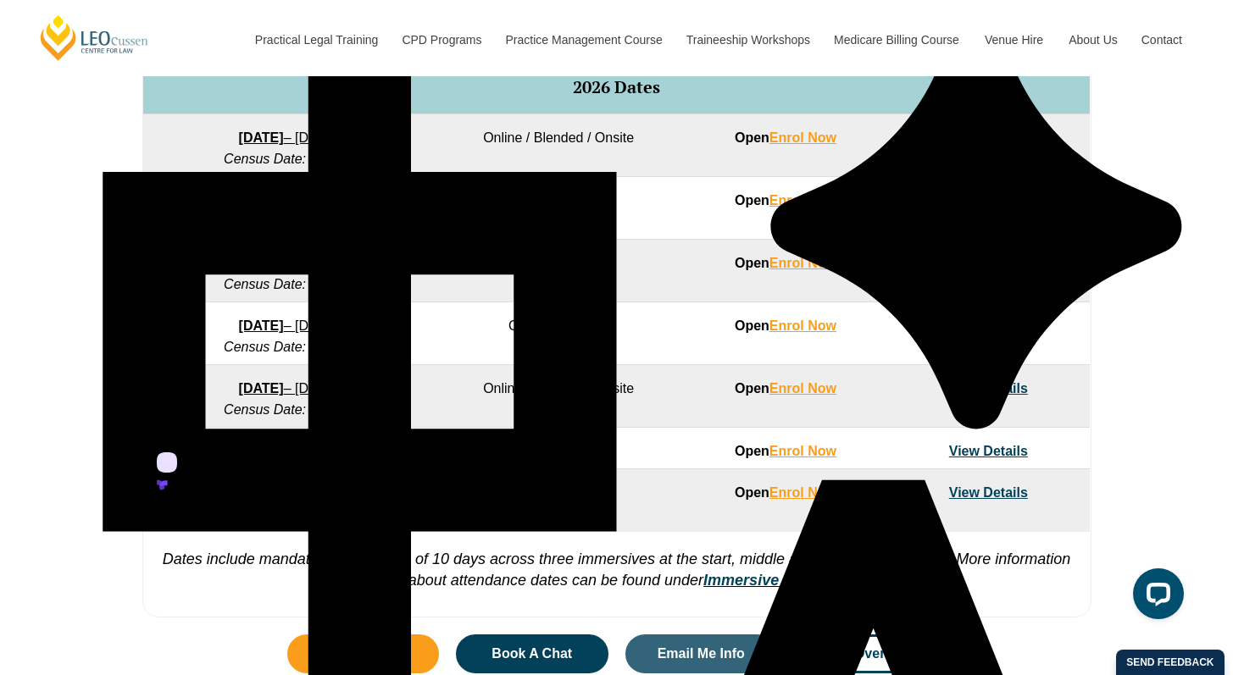
click at [465, 527] on td "Online / Blended" at bounding box center [558, 500] width 251 height 63
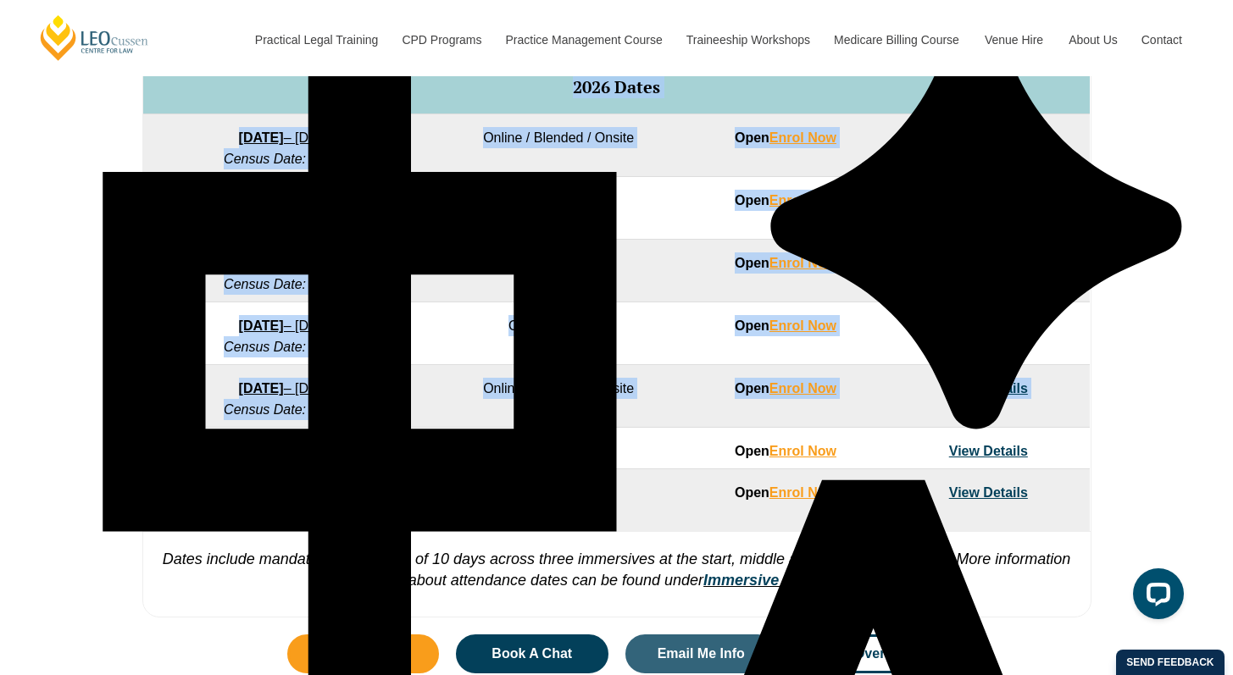
drag, startPoint x: 440, startPoint y: 451, endPoint x: 140, endPoint y: 465, distance: 300.2
click at [140, 465] on div "Full Time Part Time Program Dates Learning Mode Options Intake Status Explore I…" at bounding box center [617, 191] width 966 height 869
copy tbody "Program Dates Learning Mode Options Intake Status Explore Intake 2025 Dates 22 …"
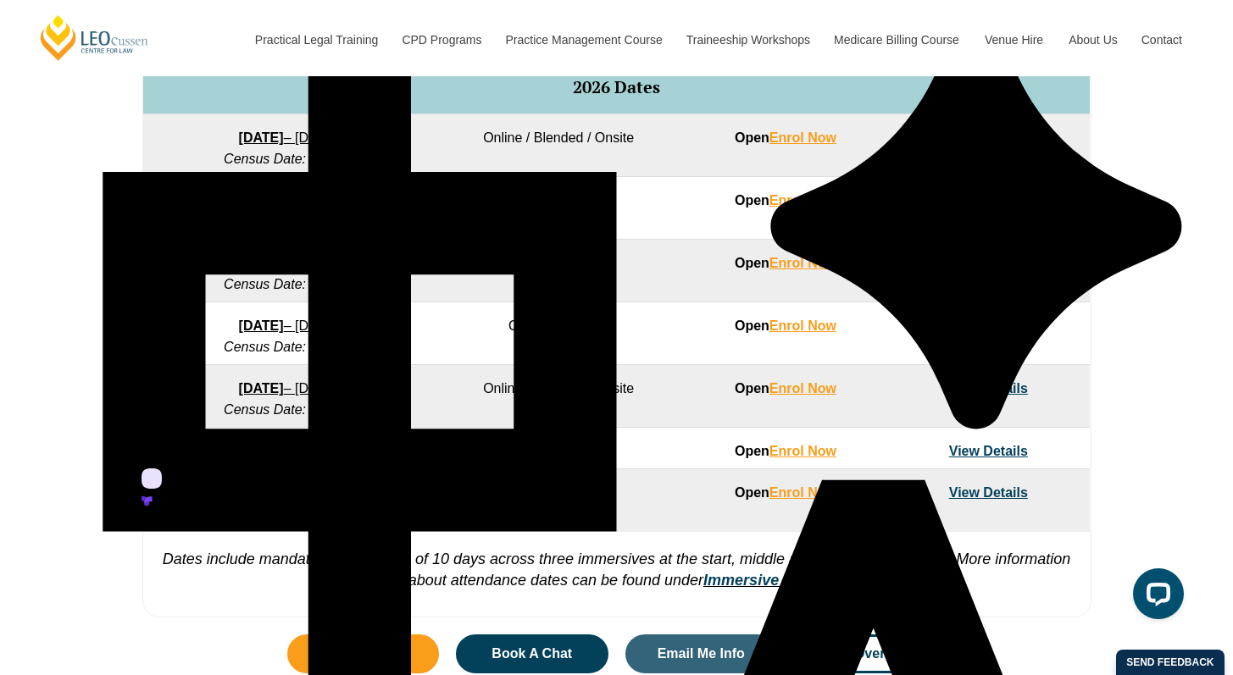
click at [429, 490] on td "7 December 2026 – 7 May 2027 Census Date: 18 January 2027" at bounding box center [288, 500] width 290 height 63
drag, startPoint x: 407, startPoint y: 397, endPoint x: 276, endPoint y: 340, distance: 143.4
click at [147, 396] on td "3 August 2026 – 18 December 2026 Census Date: 31 August 2026" at bounding box center [288, 396] width 290 height 63
copy link "3 August 2026 – 18 December 2026"
drag, startPoint x: 446, startPoint y: 326, endPoint x: 158, endPoint y: 329, distance: 288.0
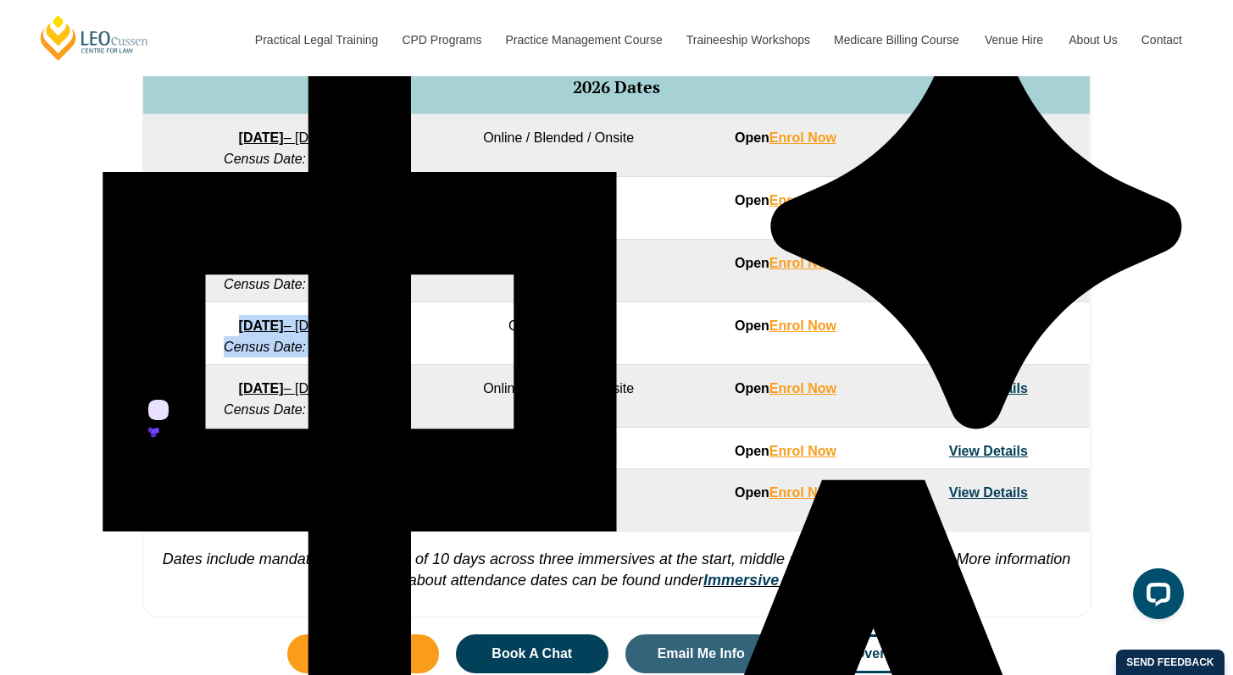
click at [158, 329] on tr "22 June 2026 – 6 November 2026 Census Date: 20 July 2026 Online / Blended Open …" at bounding box center [616, 333] width 946 height 63
copy td "22 June 2026 – 6 November 2026 Census Date: 20 July 2026"
click at [435, 340] on td "Online / Blended" at bounding box center [558, 333] width 251 height 63
drag, startPoint x: 316, startPoint y: 352, endPoint x: 184, endPoint y: 324, distance: 135.1
click at [184, 324] on tr "22 June 2026 – 6 November 2026 Census Date: 20 July 2026 Online / Blended Open …" at bounding box center [616, 333] width 946 height 63
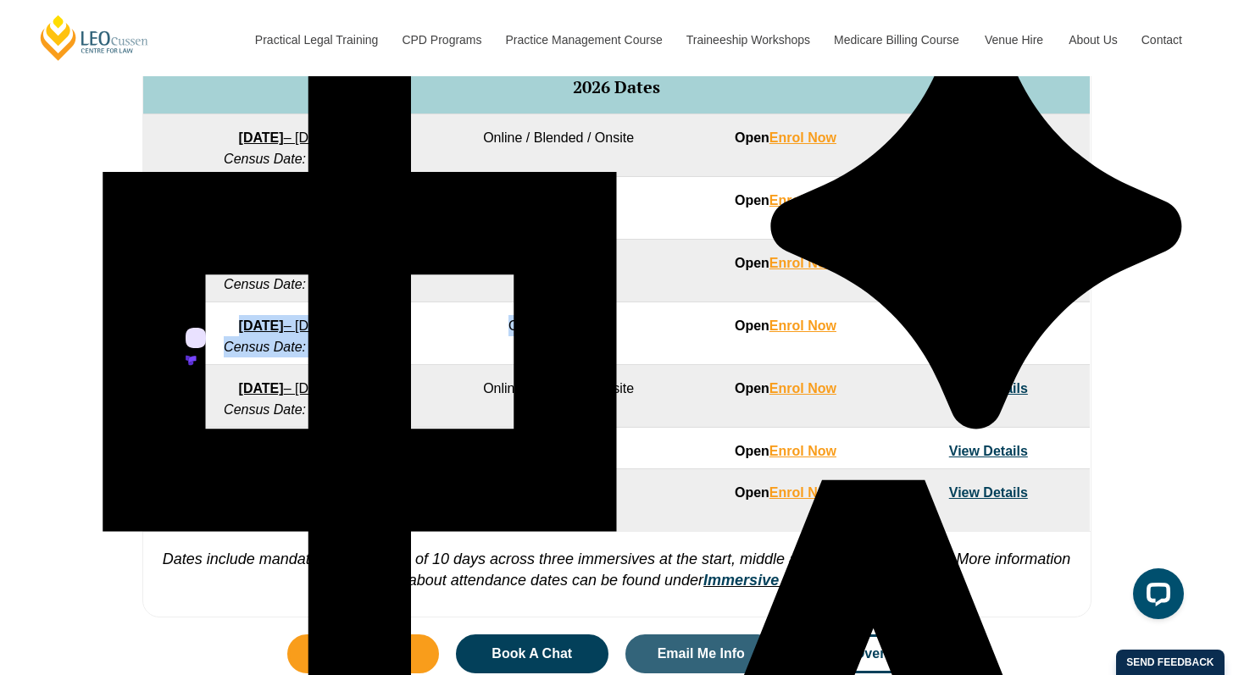
drag, startPoint x: 455, startPoint y: 310, endPoint x: 443, endPoint y: 313, distance: 12.3
click at [454, 310] on td "Online / Blended" at bounding box center [558, 333] width 251 height 63
drag, startPoint x: 418, startPoint y: 321, endPoint x: 172, endPoint y: 329, distance: 245.8
click at [172, 329] on td "22 June 2026 – 6 November 2026 Census Date: 20 July 2026" at bounding box center [288, 333] width 290 height 63
click at [439, 348] on td "Online / Blended" at bounding box center [558, 333] width 251 height 63
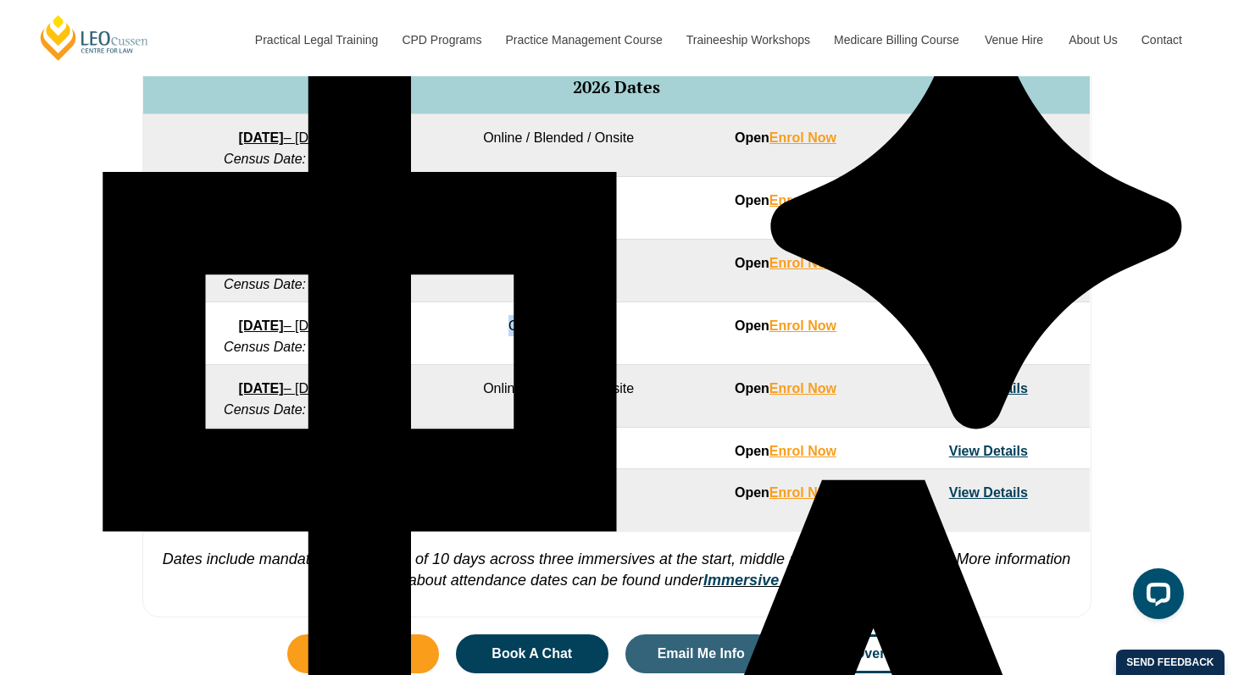
drag, startPoint x: 492, startPoint y: 322, endPoint x: 622, endPoint y: 322, distance: 129.6
click at [622, 322] on td "Online / Blended" at bounding box center [558, 333] width 251 height 63
click at [679, 316] on td "Online / Blended" at bounding box center [558, 333] width 251 height 63
drag, startPoint x: 486, startPoint y: 330, endPoint x: 654, endPoint y: 332, distance: 167.7
click at [654, 332] on td "Online / Blended" at bounding box center [558, 333] width 251 height 63
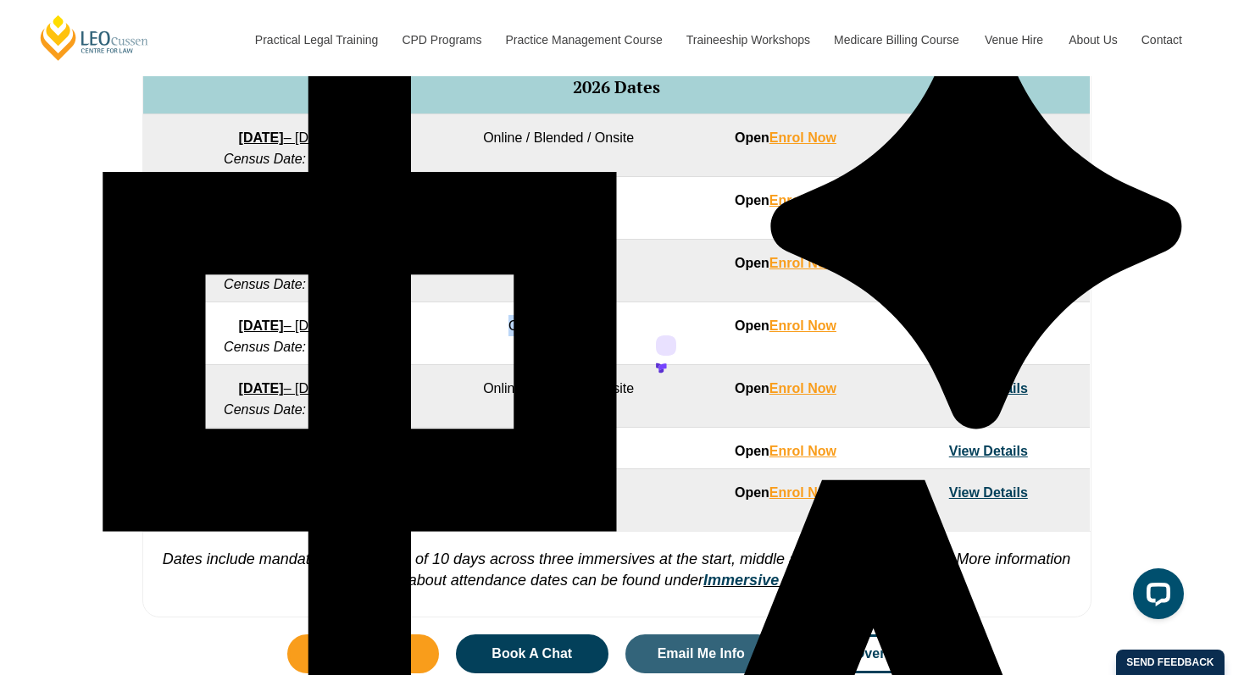
drag, startPoint x: 173, startPoint y: 328, endPoint x: 407, endPoint y: 329, distance: 233.8
click at [407, 329] on td "22 June 2026 – 6 November 2026 Census Date: 20 July 2026" at bounding box center [288, 333] width 290 height 63
drag, startPoint x: 485, startPoint y: 320, endPoint x: 497, endPoint y: 323, distance: 12.1
click at [486, 320] on td "Online / Blended" at bounding box center [558, 333] width 251 height 63
drag, startPoint x: 408, startPoint y: 321, endPoint x: 165, endPoint y: 330, distance: 243.3
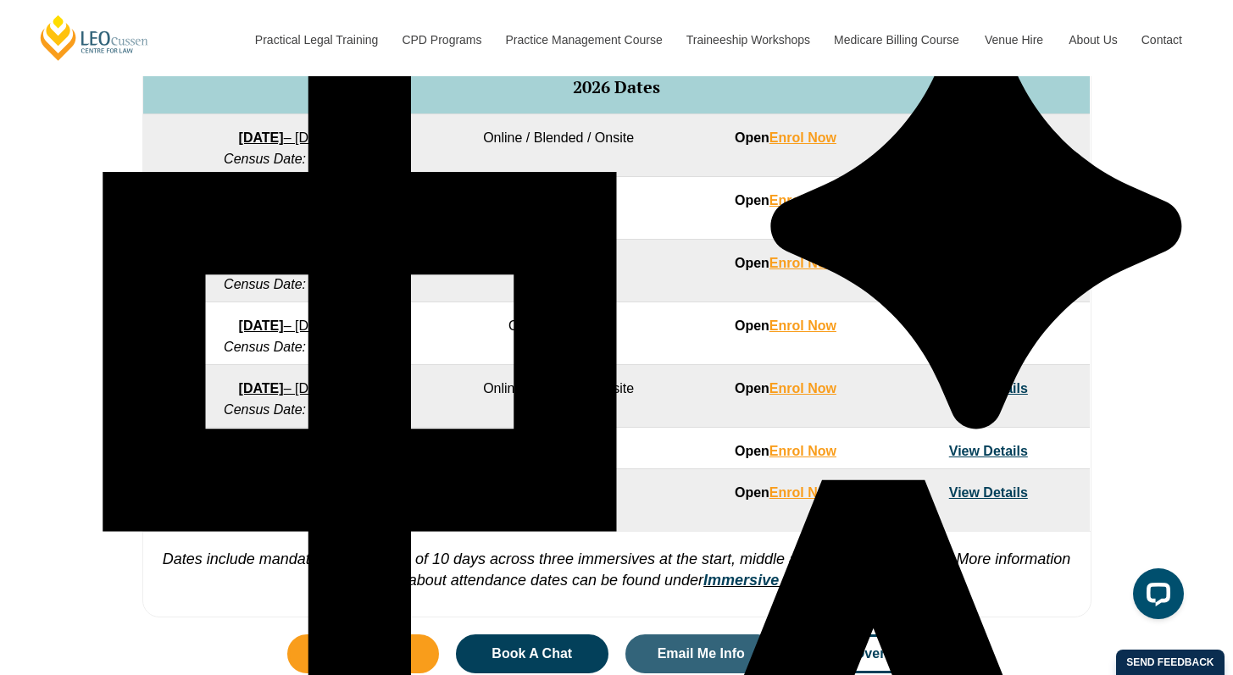
click at [165, 330] on td "22 June 2026 – 6 November 2026 Census Date: 20 July 2026" at bounding box center [288, 333] width 290 height 63
drag, startPoint x: 505, startPoint y: 335, endPoint x: 644, endPoint y: 324, distance: 139.3
click at [644, 324] on td "Online / Blended" at bounding box center [558, 333] width 251 height 63
click at [712, 313] on td "Open Enrol Now" at bounding box center [785, 333] width 202 height 63
drag, startPoint x: 712, startPoint y: 324, endPoint x: 926, endPoint y: 318, distance: 214.4
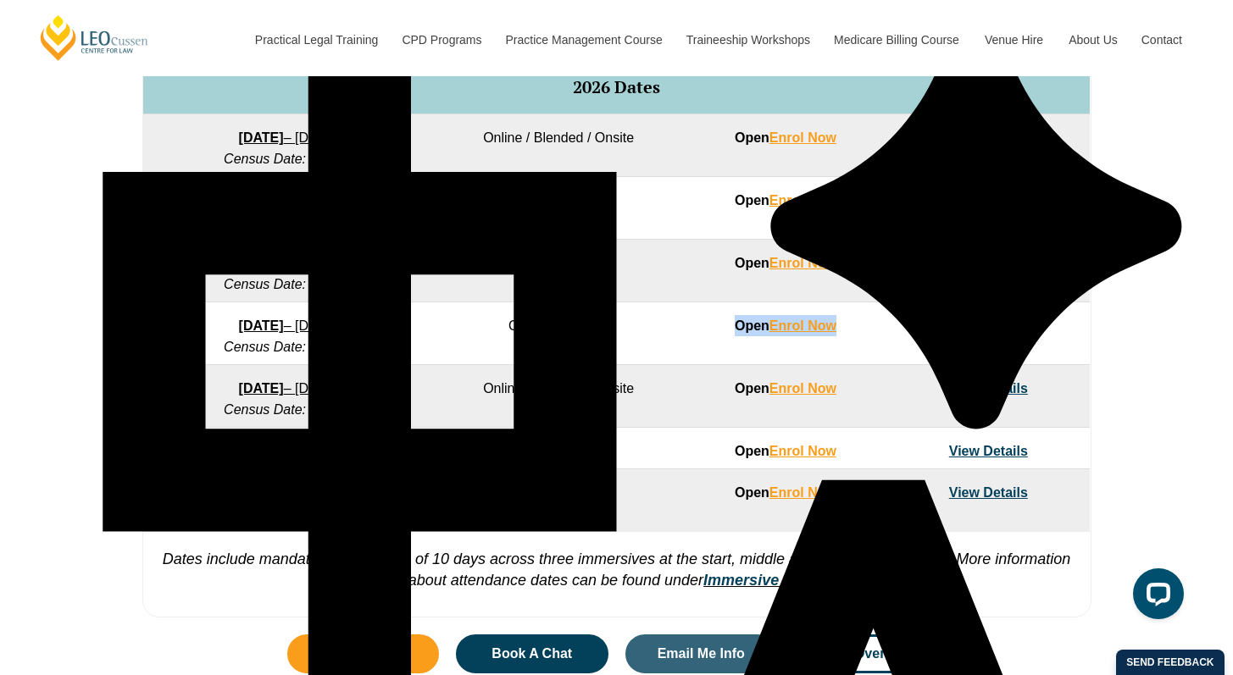
click at [877, 323] on td "Open Enrol Now" at bounding box center [785, 333] width 202 height 63
drag, startPoint x: 937, startPoint y: 320, endPoint x: 970, endPoint y: 327, distance: 33.7
click at [1061, 324] on td "View Details" at bounding box center [988, 333] width 202 height 63
drag, startPoint x: 396, startPoint y: 346, endPoint x: 159, endPoint y: 335, distance: 236.6
click at [159, 335] on td "22 June 2026 – 6 November 2026 Census Date: 20 July 2026" at bounding box center [288, 333] width 290 height 63
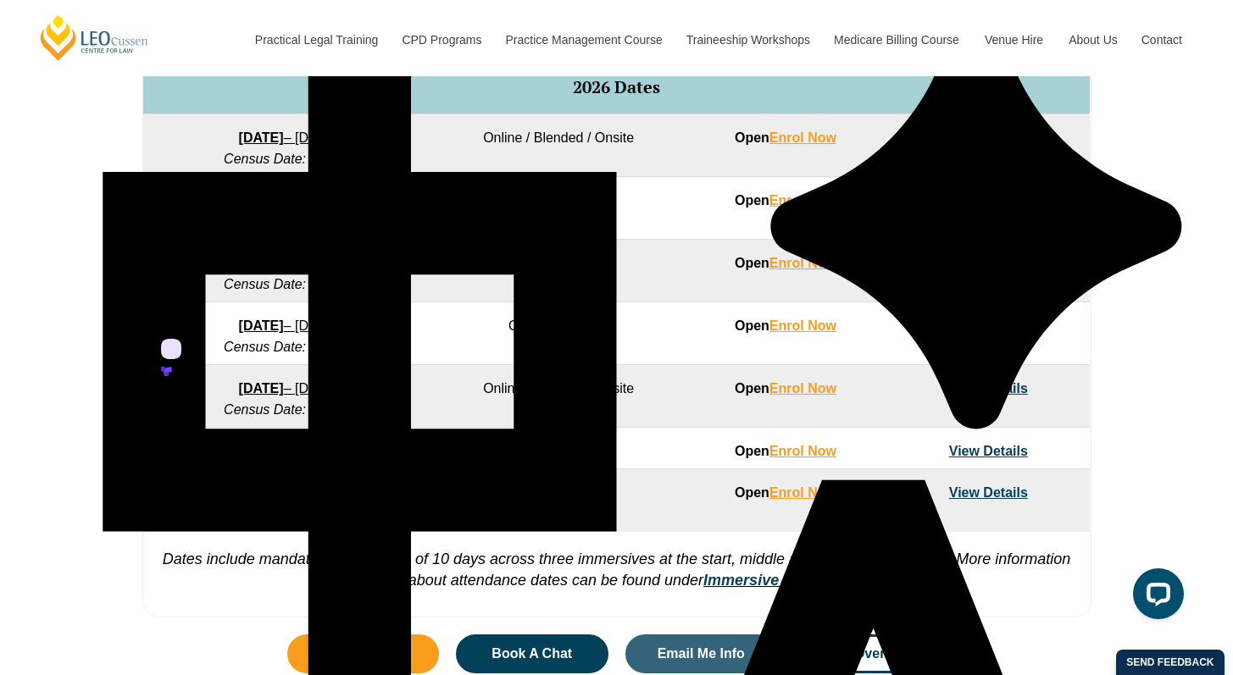
click at [401, 359] on td "22 June 2026 – 6 November 2026 Census Date: 20 July 2026" at bounding box center [288, 333] width 290 height 63
drag, startPoint x: 392, startPoint y: 353, endPoint x: 297, endPoint y: 354, distance: 94.9
click at [297, 354] on td "22 June 2026 – 6 November 2026 Census Date: 20 July 2026" at bounding box center [288, 333] width 290 height 63
click at [453, 355] on td "Online / Blended" at bounding box center [558, 333] width 251 height 63
click at [980, 324] on link "View Details" at bounding box center [988, 326] width 79 height 14
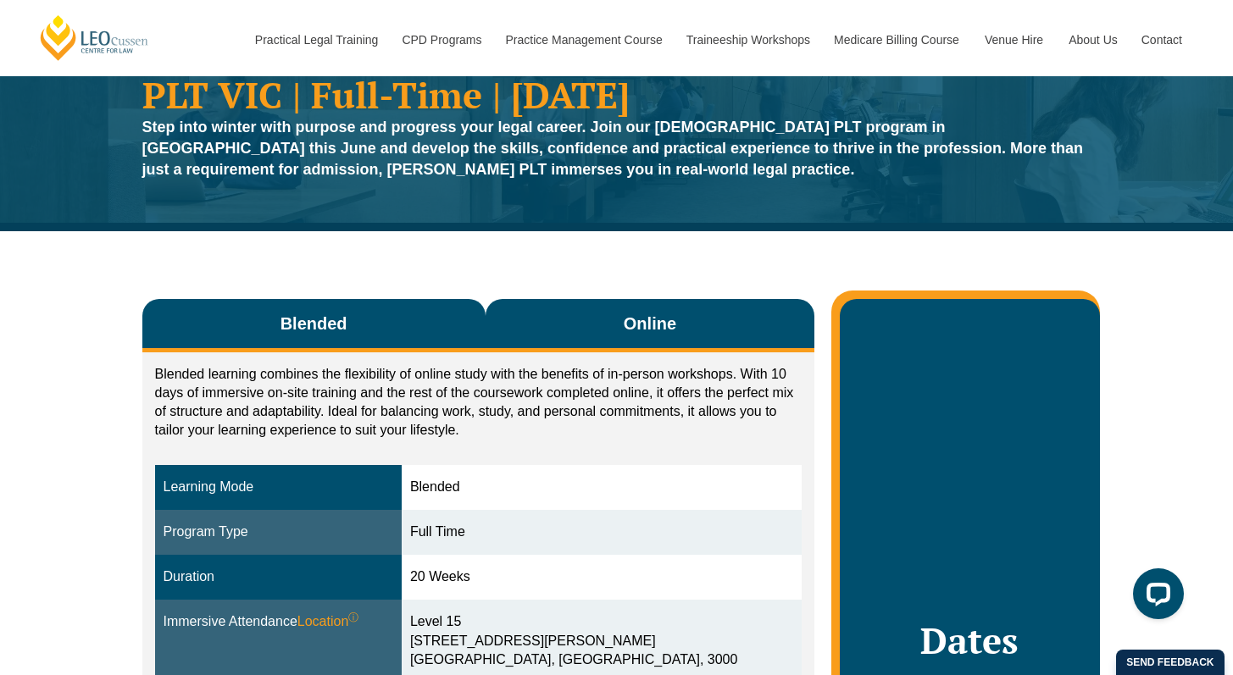
scroll to position [82, 0]
click at [631, 341] on button "Online" at bounding box center [650, 325] width 330 height 53
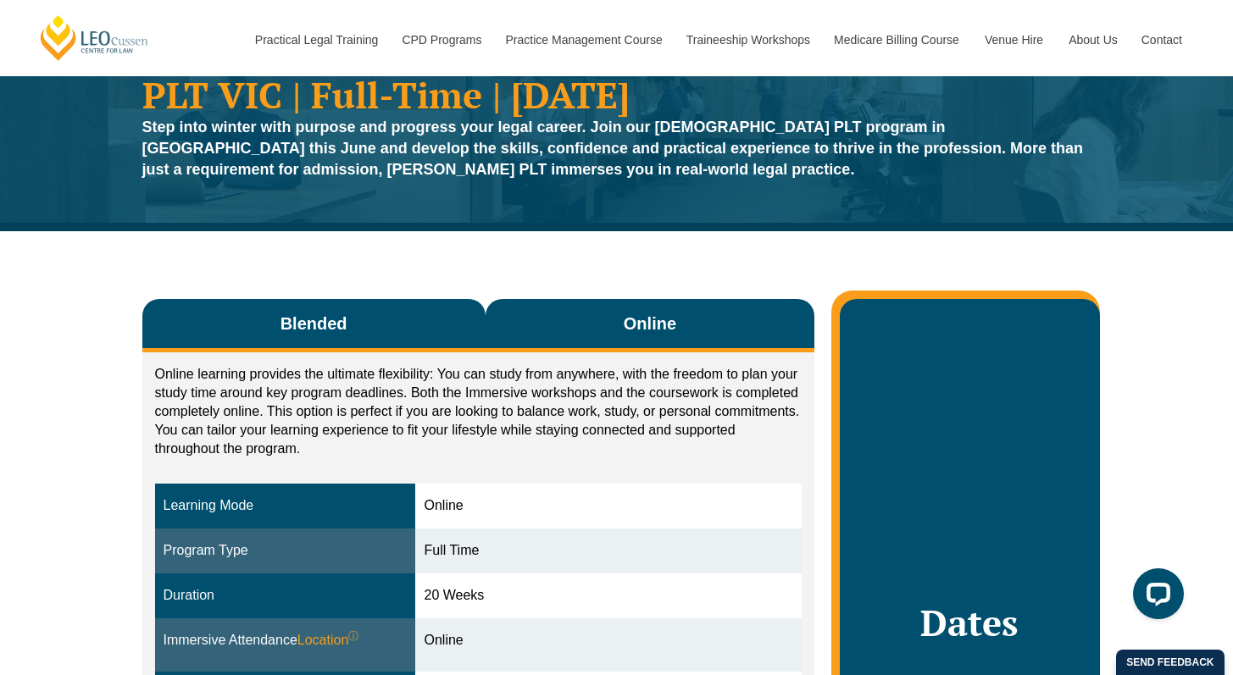
click at [420, 351] on button "Blended" at bounding box center [313, 325] width 343 height 53
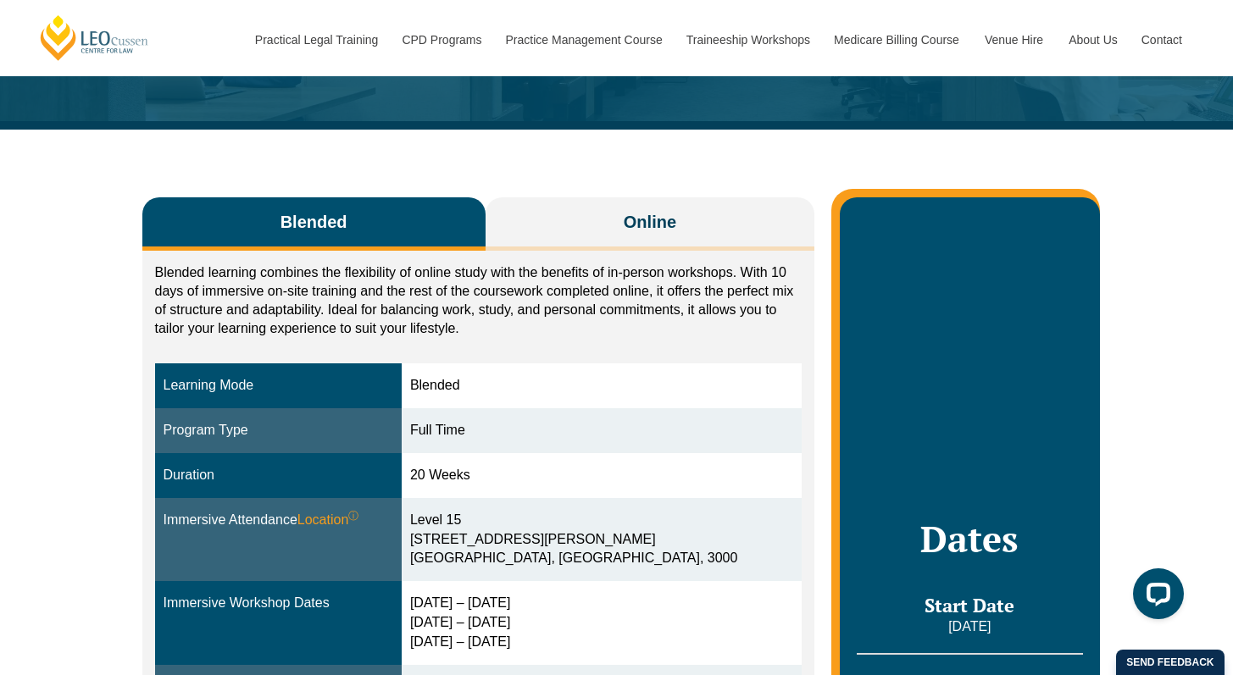
scroll to position [200, 0]
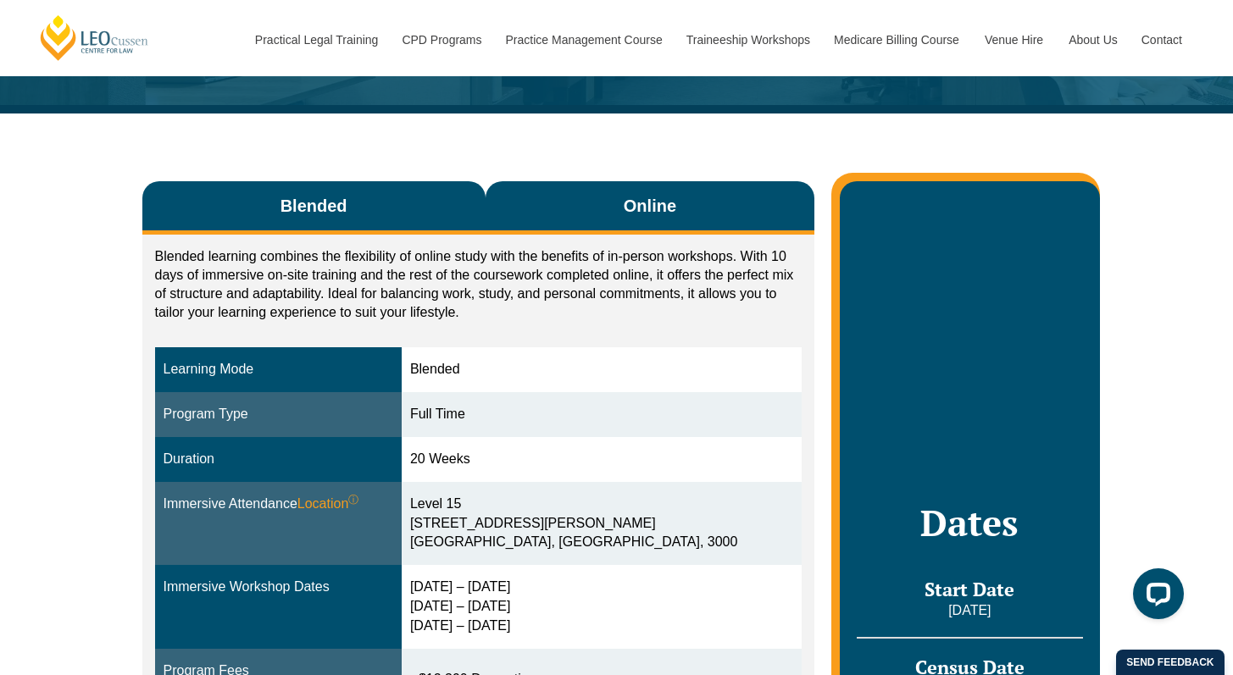
click at [588, 223] on button "Online" at bounding box center [650, 207] width 330 height 53
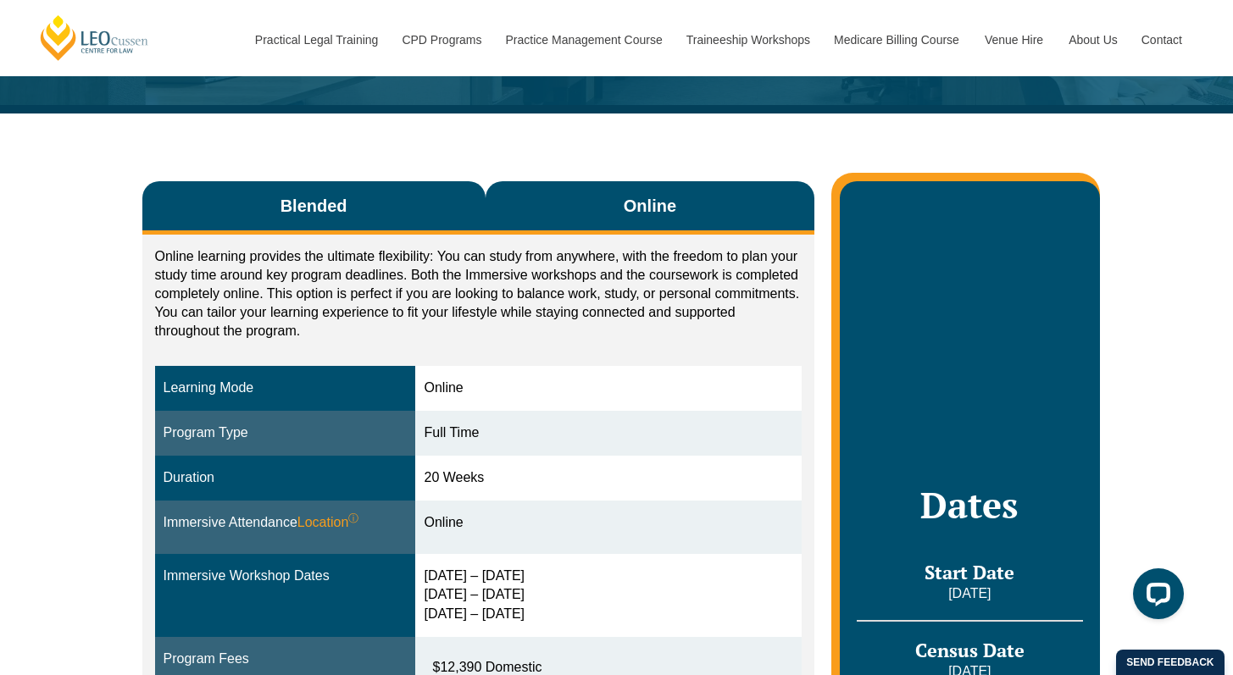
click at [402, 226] on button "Blended" at bounding box center [313, 207] width 343 height 53
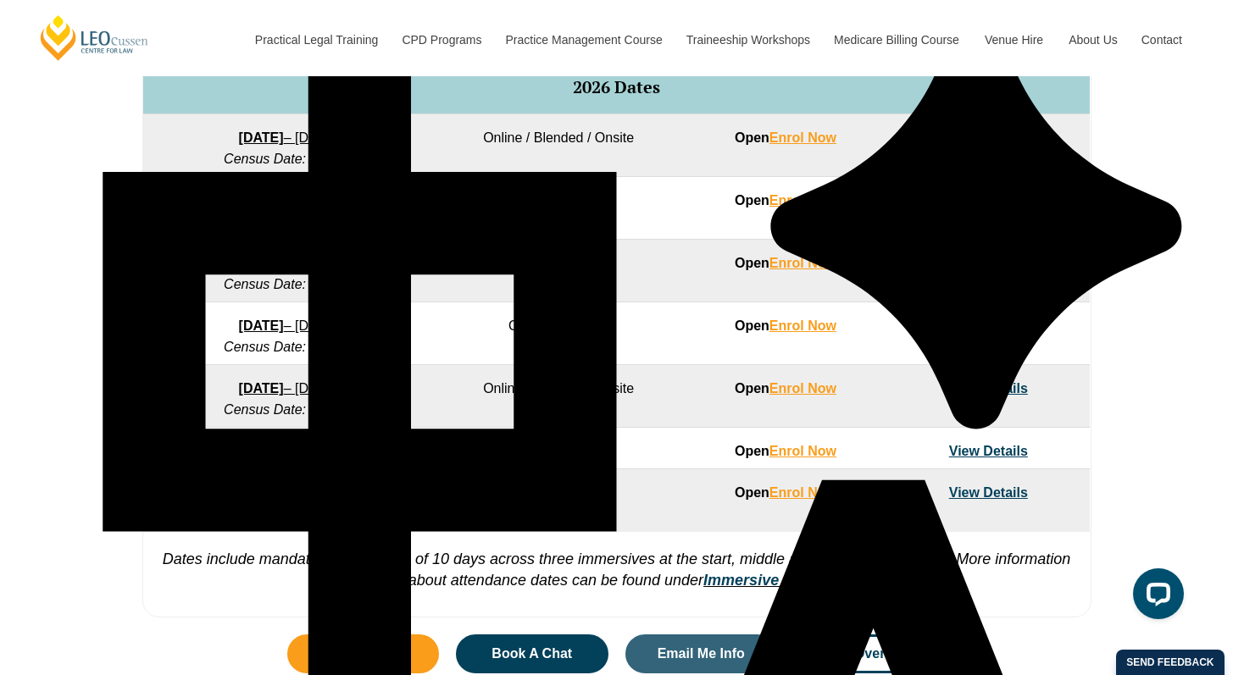
click at [1000, 331] on link "View Details" at bounding box center [988, 326] width 79 height 14
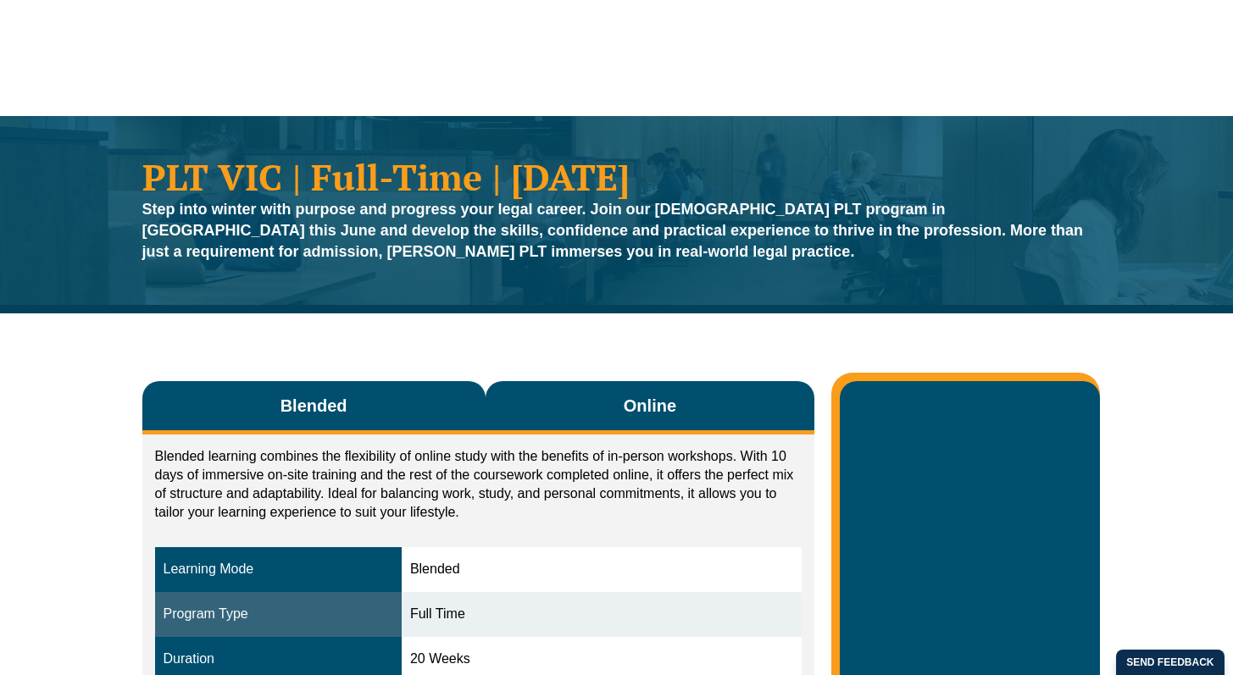
click at [615, 407] on button "Online" at bounding box center [650, 407] width 330 height 53
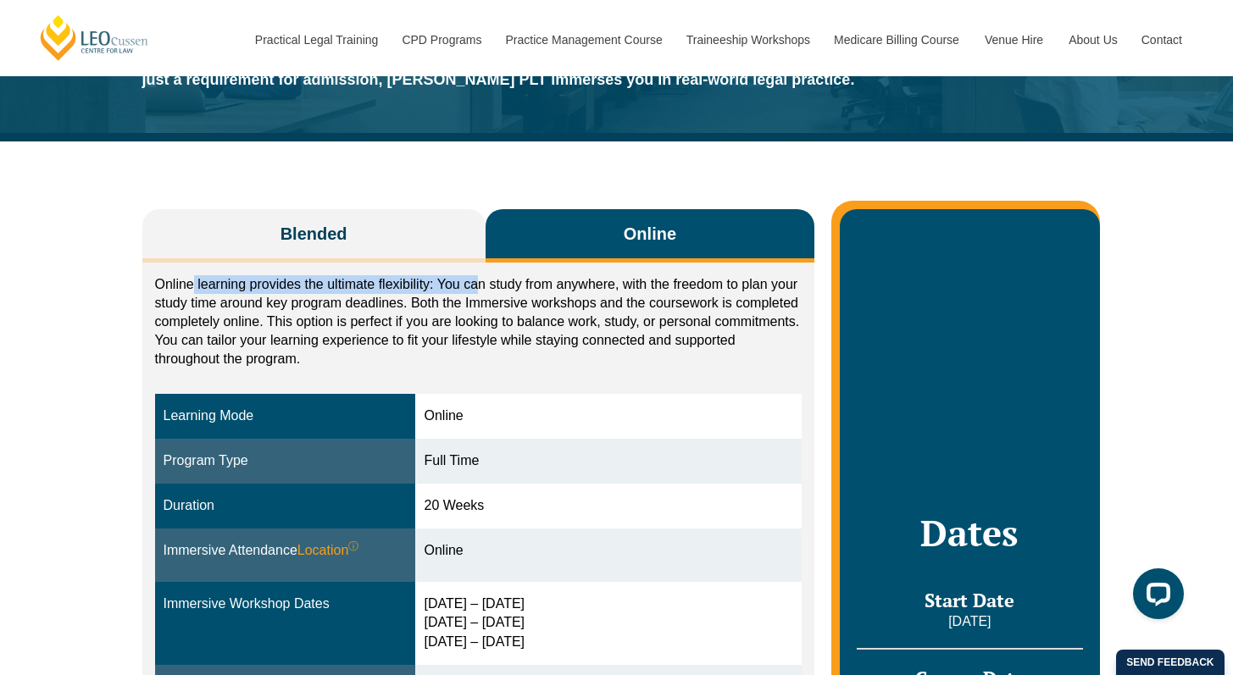
drag, startPoint x: 195, startPoint y: 288, endPoint x: 481, endPoint y: 290, distance: 286.3
click at [481, 290] on p "Online learning provides the ultimate flexibility: You can study from anywhere,…" at bounding box center [478, 321] width 647 height 93
drag, startPoint x: 552, startPoint y: 290, endPoint x: 460, endPoint y: 290, distance: 92.3
click at [551, 290] on p "Online learning provides the ultimate flexibility: You can study from anywhere,…" at bounding box center [478, 321] width 647 height 93
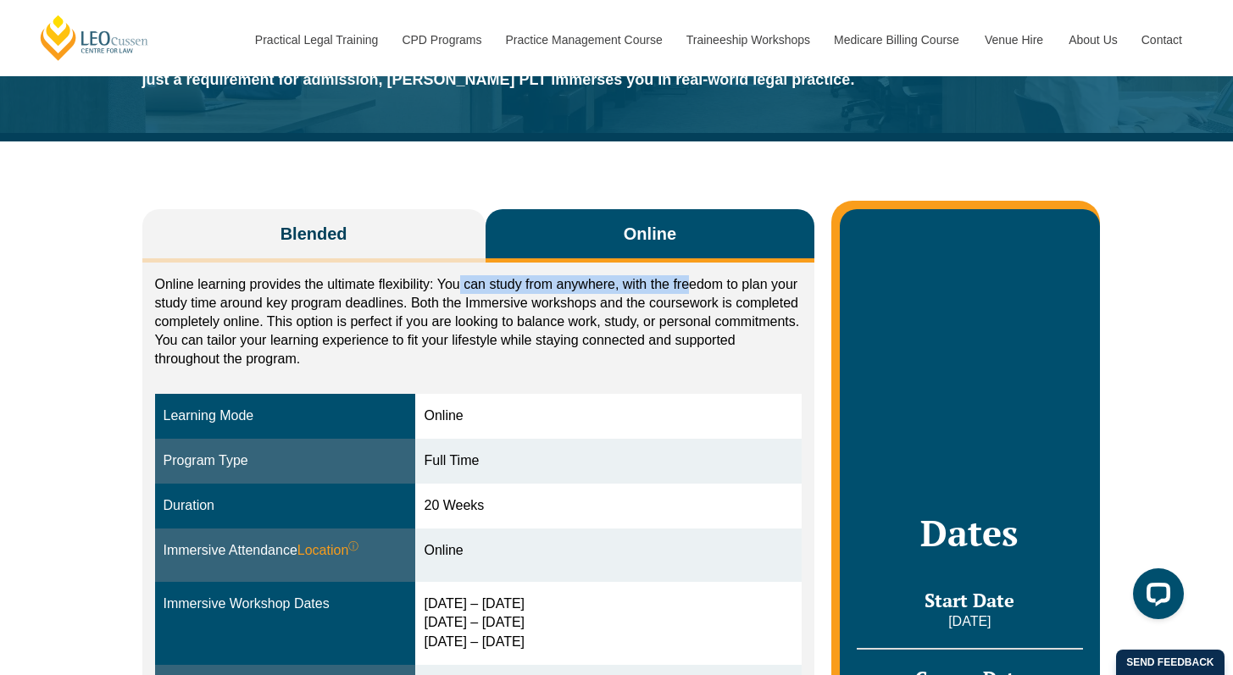
drag, startPoint x: 464, startPoint y: 290, endPoint x: 684, endPoint y: 292, distance: 219.4
click at [691, 291] on p "Online learning provides the ultimate flexibility: You can study from anywhere,…" at bounding box center [478, 321] width 647 height 93
copy p "can study from anywhere, with the fre"
click at [528, 310] on p "Online learning provides the ultimate flexibility: You can study from anywhere,…" at bounding box center [478, 321] width 647 height 93
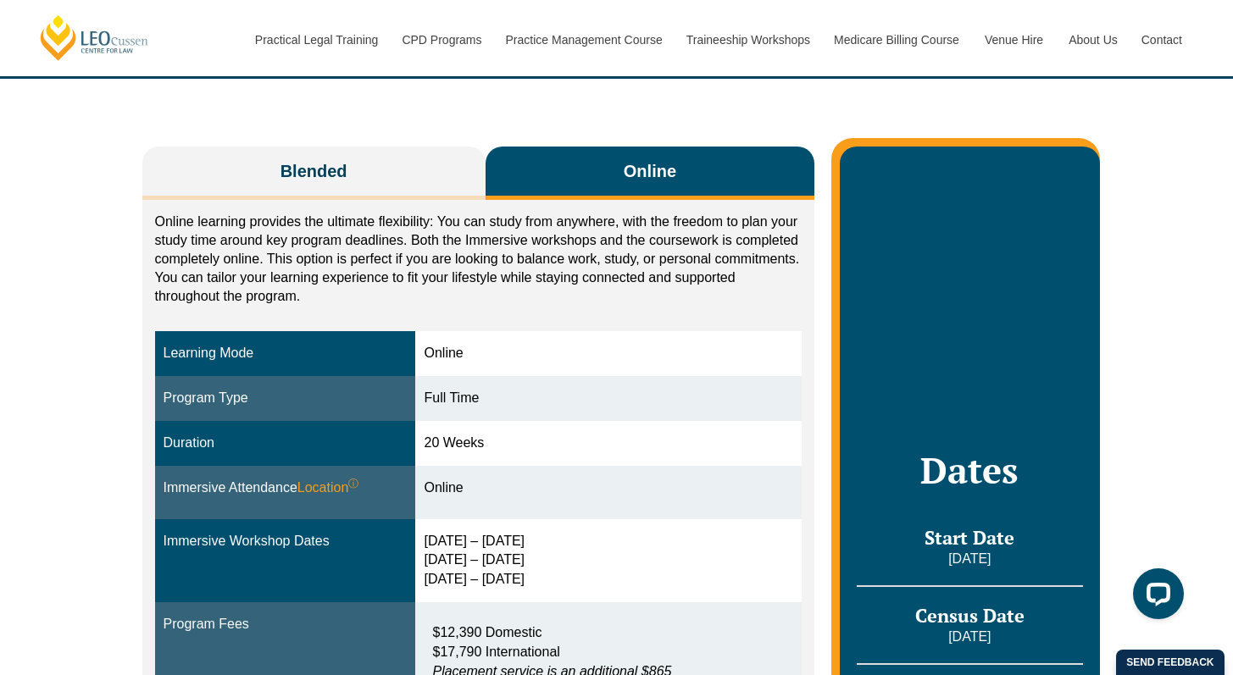
scroll to position [263, 0]
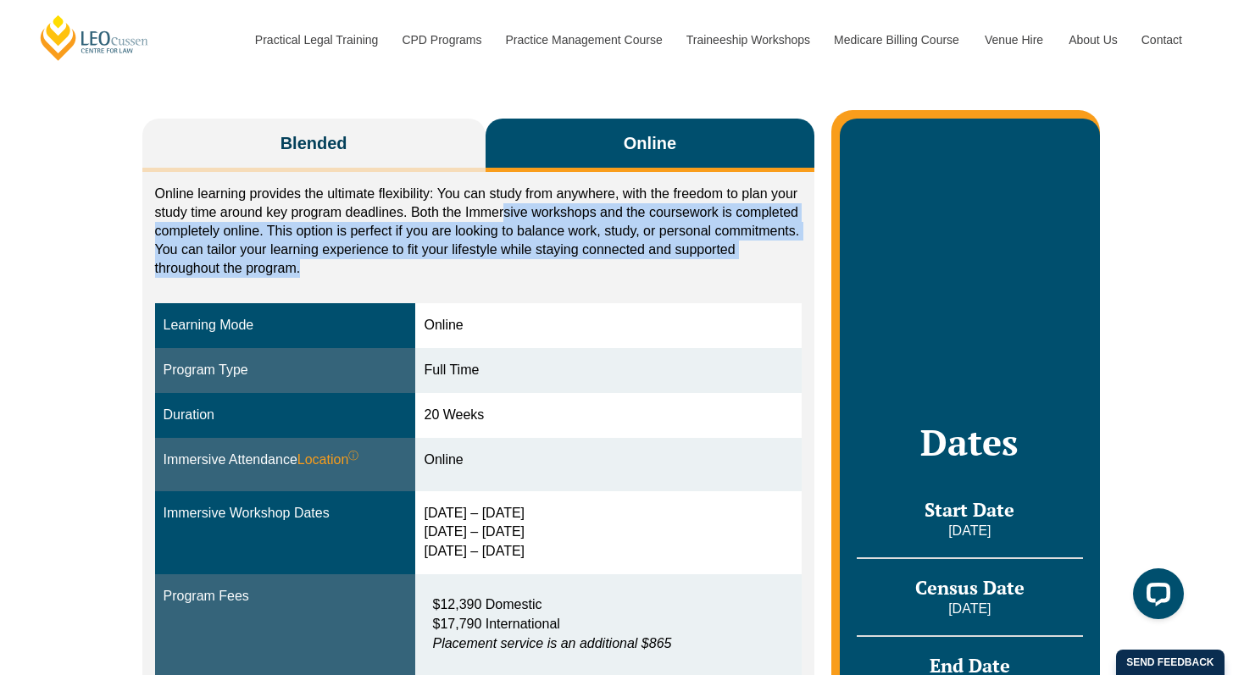
drag, startPoint x: 504, startPoint y: 209, endPoint x: 526, endPoint y: 301, distance: 94.1
click at [731, 274] on p "Online learning provides the ultimate flexibility: You can study from anywhere,…" at bounding box center [478, 231] width 647 height 93
copy p "sive workshops and the coursework is completed completely online. This option i…"
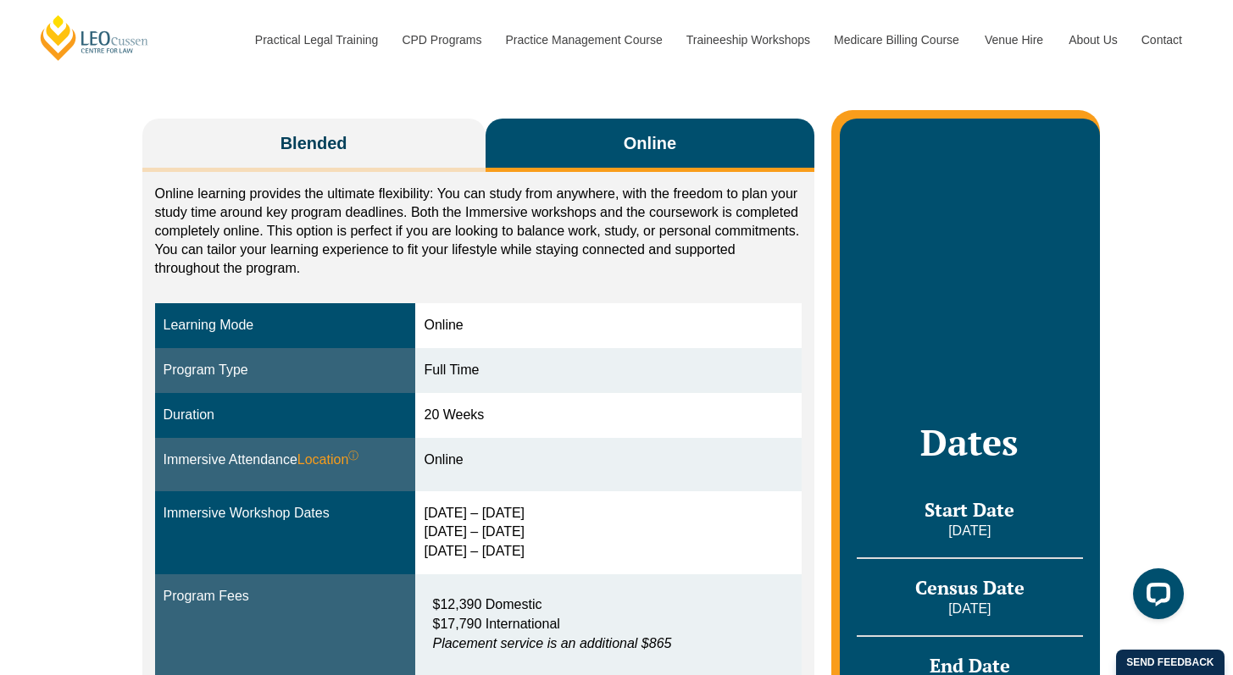
click at [511, 302] on div "Online learning provides the ultimate flexibility: You can study from anywhere,…" at bounding box center [478, 634] width 673 height 925
drag, startPoint x: 552, startPoint y: 409, endPoint x: 366, endPoint y: 402, distance: 186.5
click at [337, 404] on tr "Duration 20 Weeks" at bounding box center [478, 415] width 647 height 45
copy tr "Duration 20 Weeks"
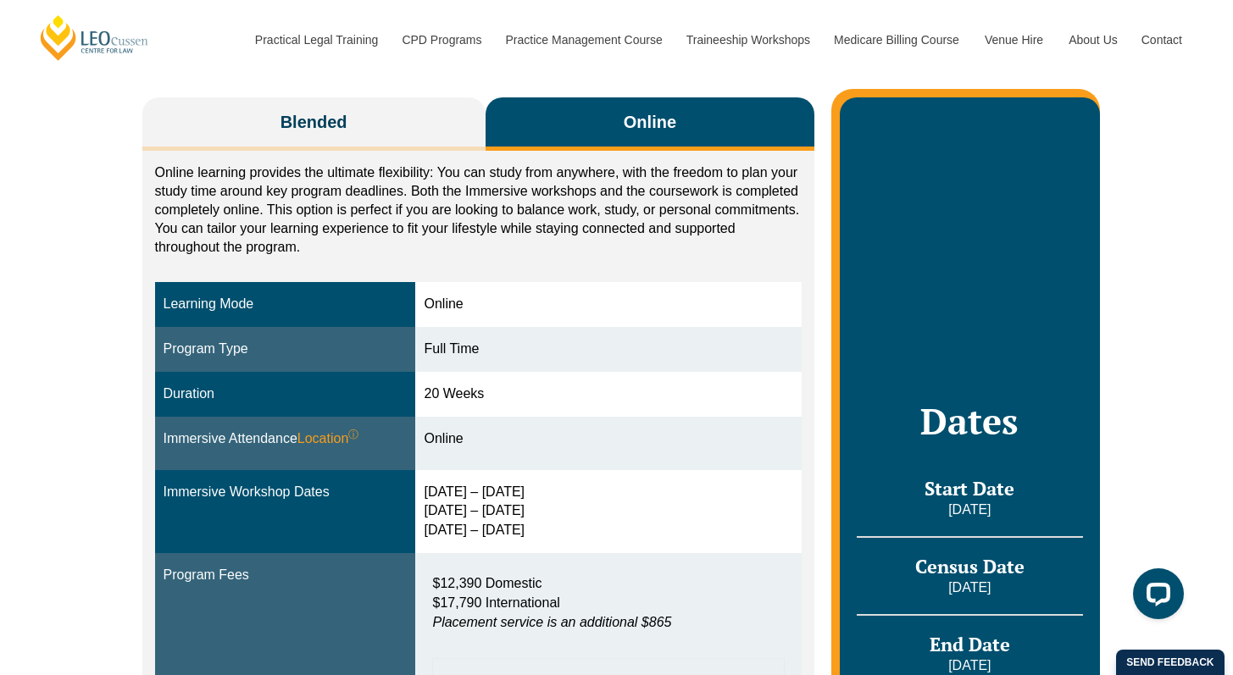
click at [663, 404] on td "20 Weeks" at bounding box center [608, 394] width 386 height 45
drag, startPoint x: 529, startPoint y: 485, endPoint x: 438, endPoint y: 485, distance: 91.5
click at [438, 485] on div "[DATE] – [DATE] [DATE] – [DATE] [DATE] – [DATE]" at bounding box center [608, 512] width 369 height 58
copy div "0 Jun – [DATE]"
click at [637, 485] on div "[DATE] – [DATE] [DATE] – [DATE] [DATE] – [DATE]" at bounding box center [608, 512] width 369 height 58
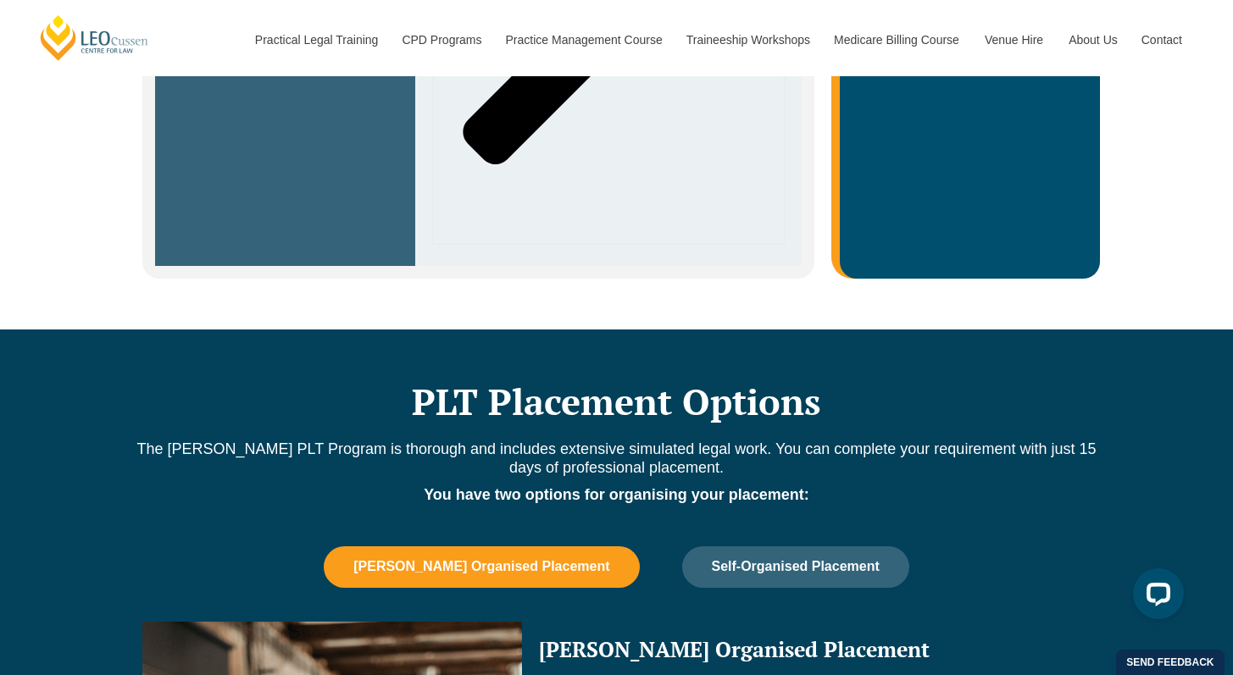
scroll to position [1122, 0]
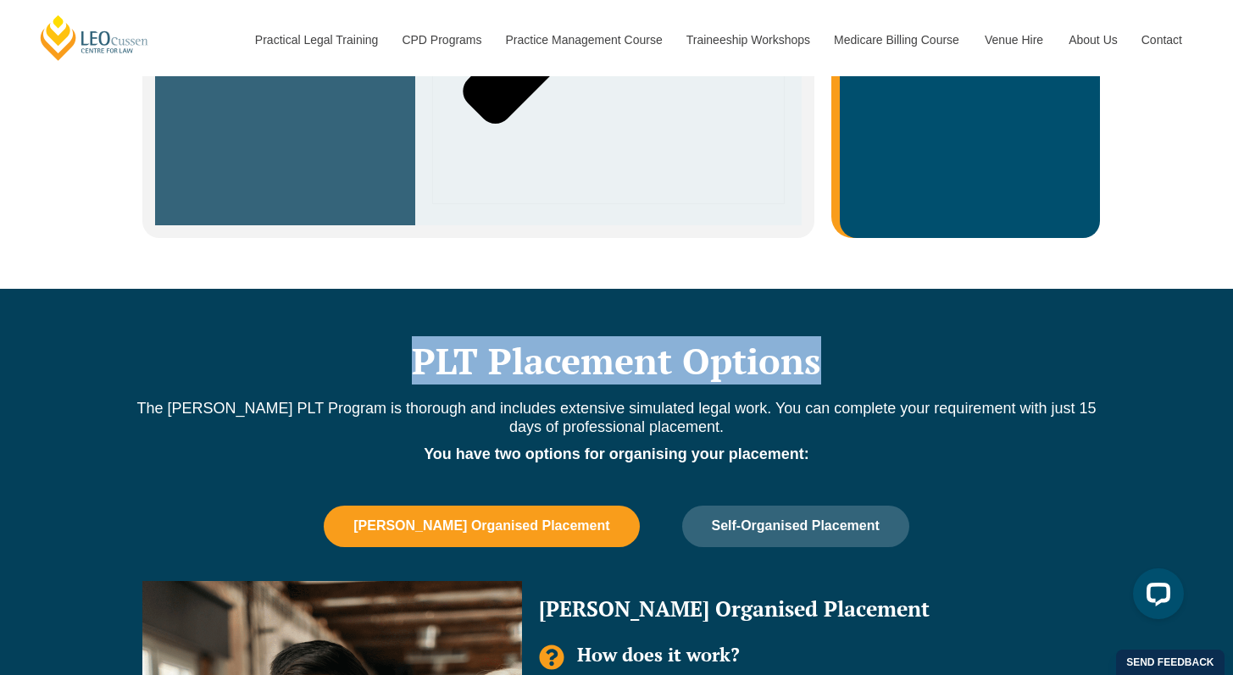
drag, startPoint x: 385, startPoint y: 352, endPoint x: 845, endPoint y: 363, distance: 460.1
click at [844, 363] on h2 "PLT Placement Options" at bounding box center [617, 361] width 966 height 42
copy h2 "PLT Placement Options"
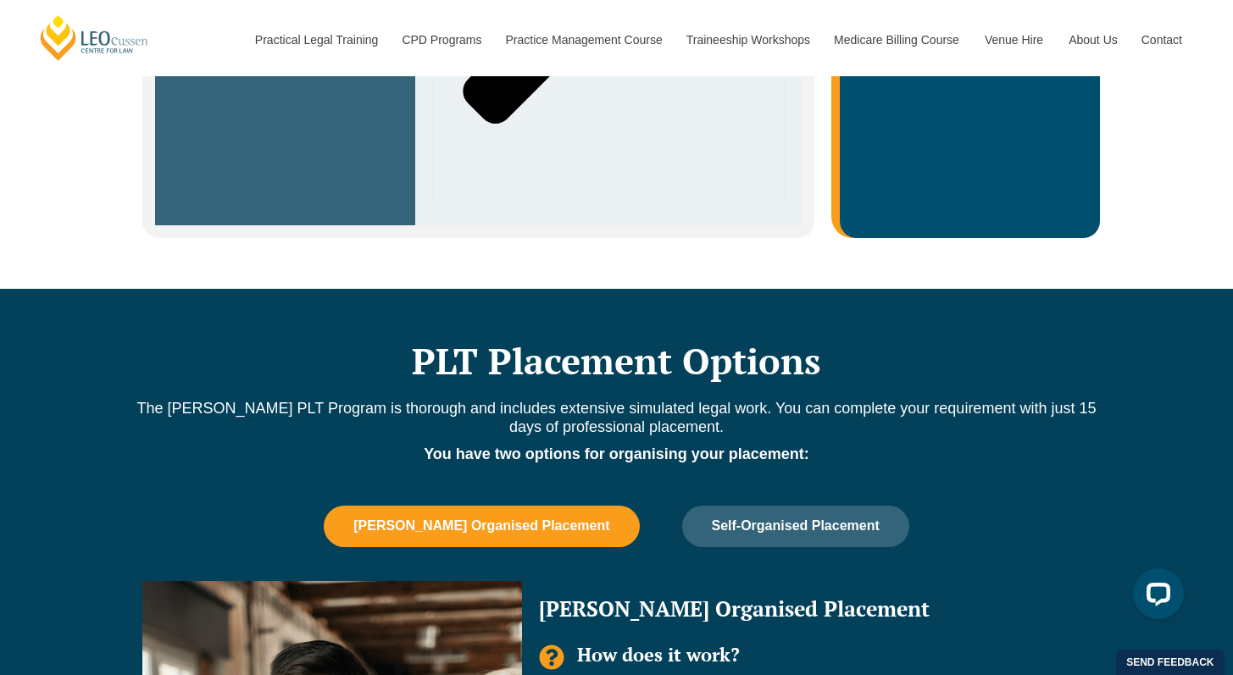
click at [372, 399] on p "The [PERSON_NAME] PLT Program is thorough and includes extensive simulated lega…" at bounding box center [617, 417] width 966 height 37
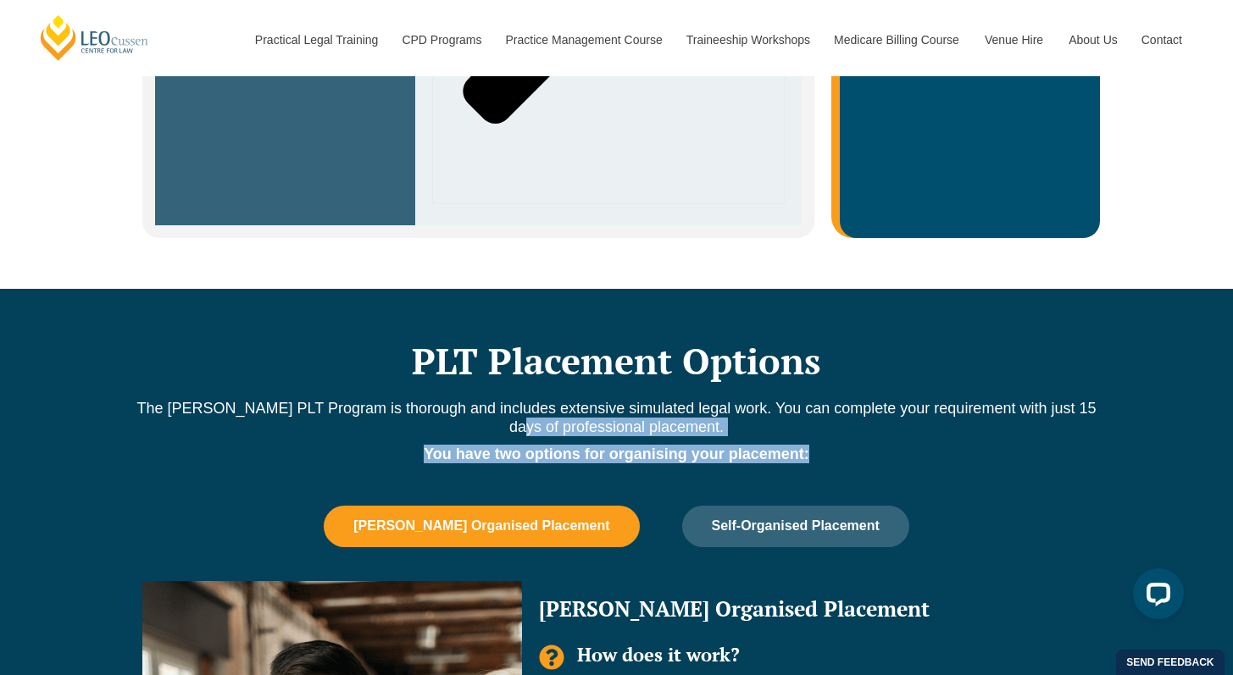
drag, startPoint x: 116, startPoint y: 410, endPoint x: 879, endPoint y: 443, distance: 764.0
copy div "of professional placement. You have two options for organising your placement:"
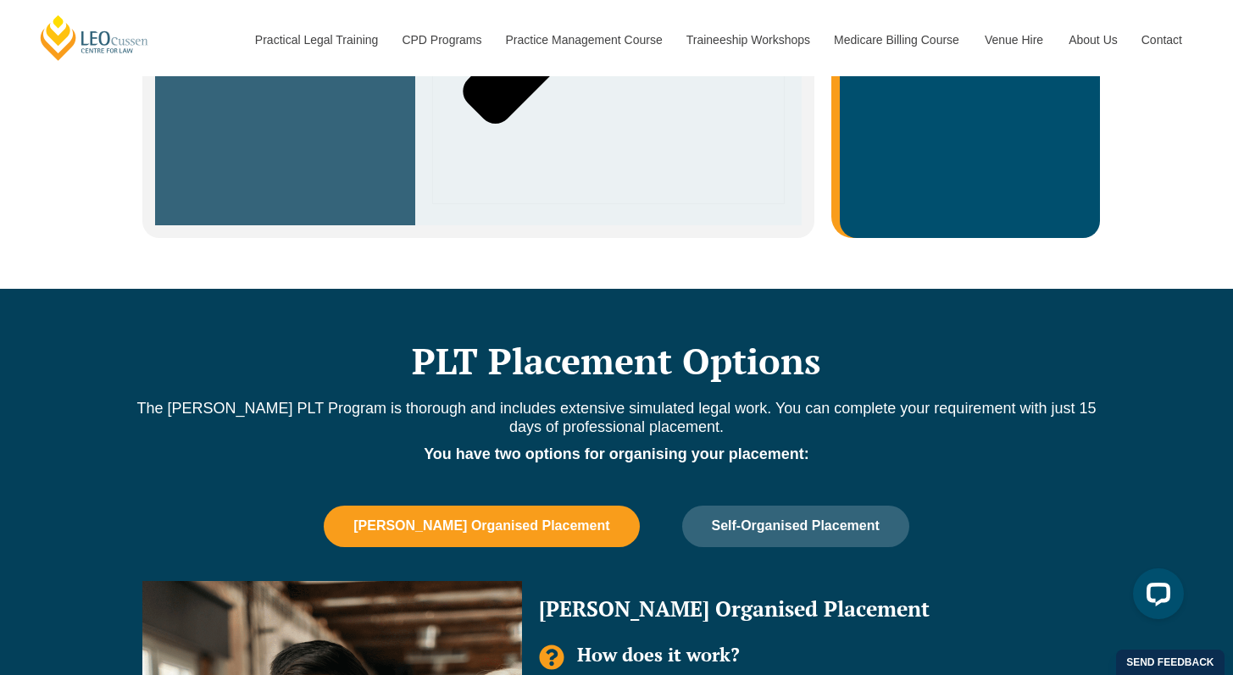
click at [901, 446] on p "You have two options for organising your placement:" at bounding box center [617, 454] width 966 height 19
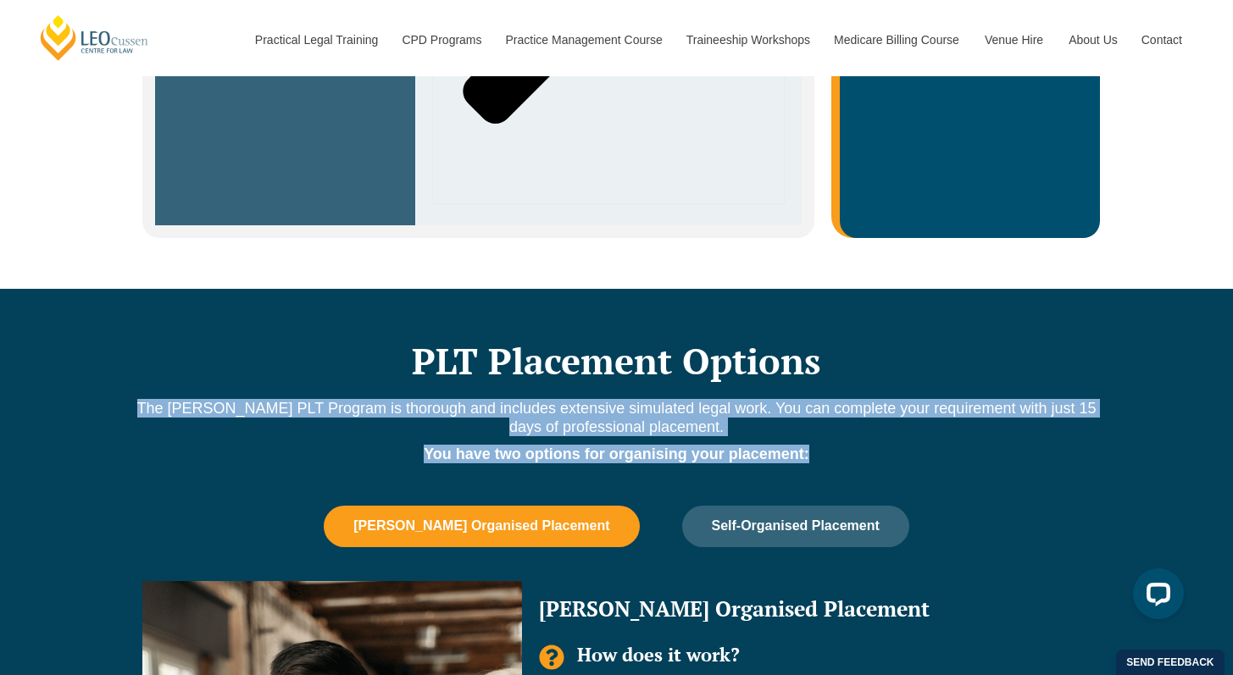
drag, startPoint x: 823, startPoint y: 449, endPoint x: 176, endPoint y: 376, distance: 650.4
copy div "The [PERSON_NAME] PLT Program is thorough and includes extensive simulated lega…"
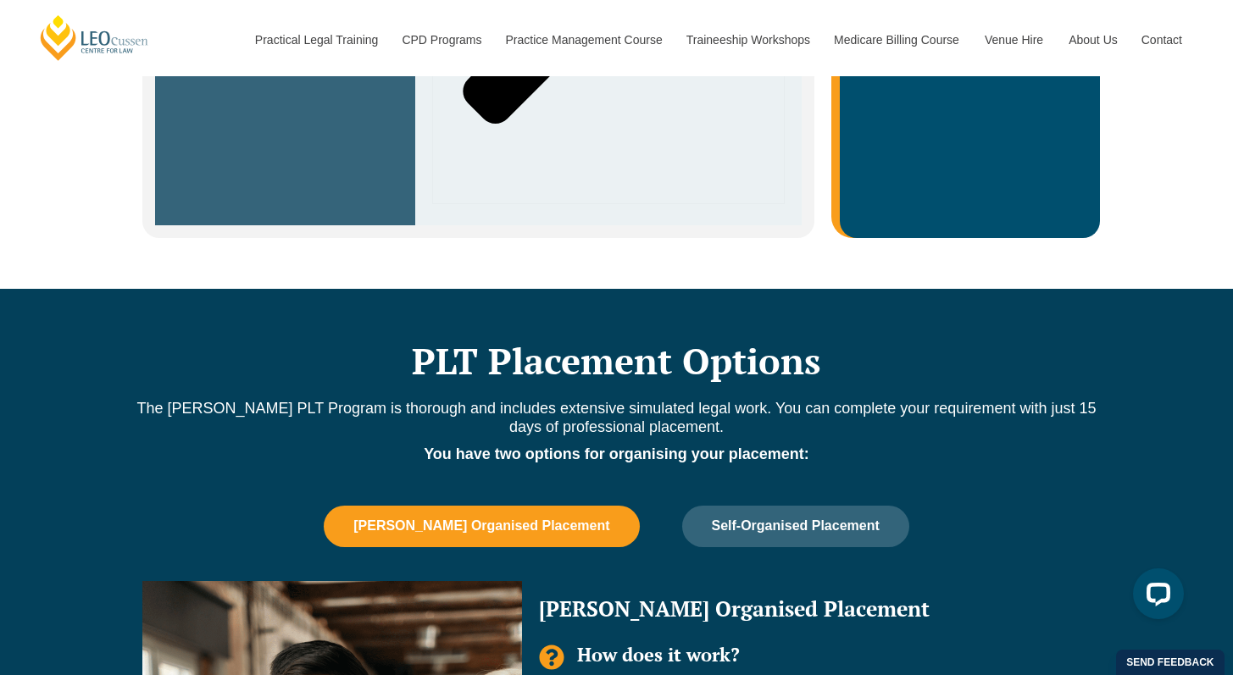
click at [690, 375] on h2 "PLT Placement Options" at bounding box center [617, 361] width 966 height 42
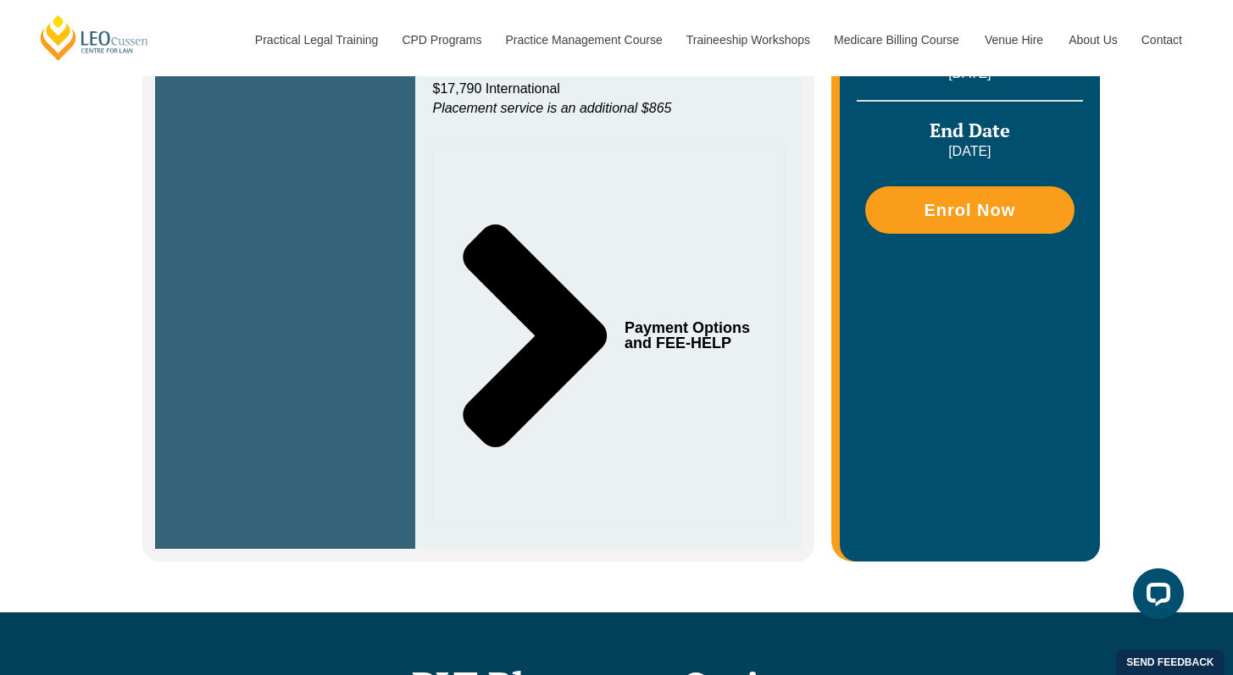
scroll to position [1637, 0]
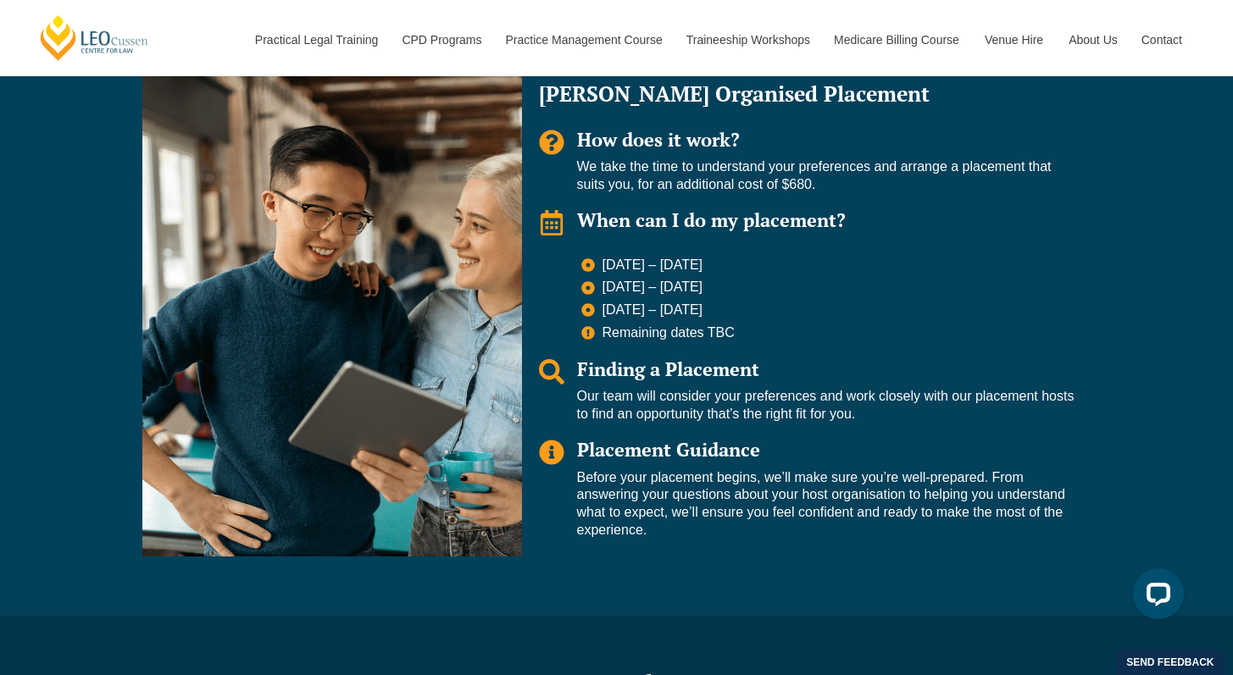
drag, startPoint x: 589, startPoint y: 394, endPoint x: 1019, endPoint y: 405, distance: 430.5
click at [1019, 405] on p "Our team will consider your preferences and work closely with our placement hos…" at bounding box center [825, 406] width 497 height 36
copy p "ur team will consider your preferences and work closely with our placement host…"
click at [823, 404] on p "Our team will consider your preferences and work closely with our placement hos…" at bounding box center [825, 406] width 497 height 36
drag, startPoint x: 898, startPoint y: 413, endPoint x: 593, endPoint y: 396, distance: 305.4
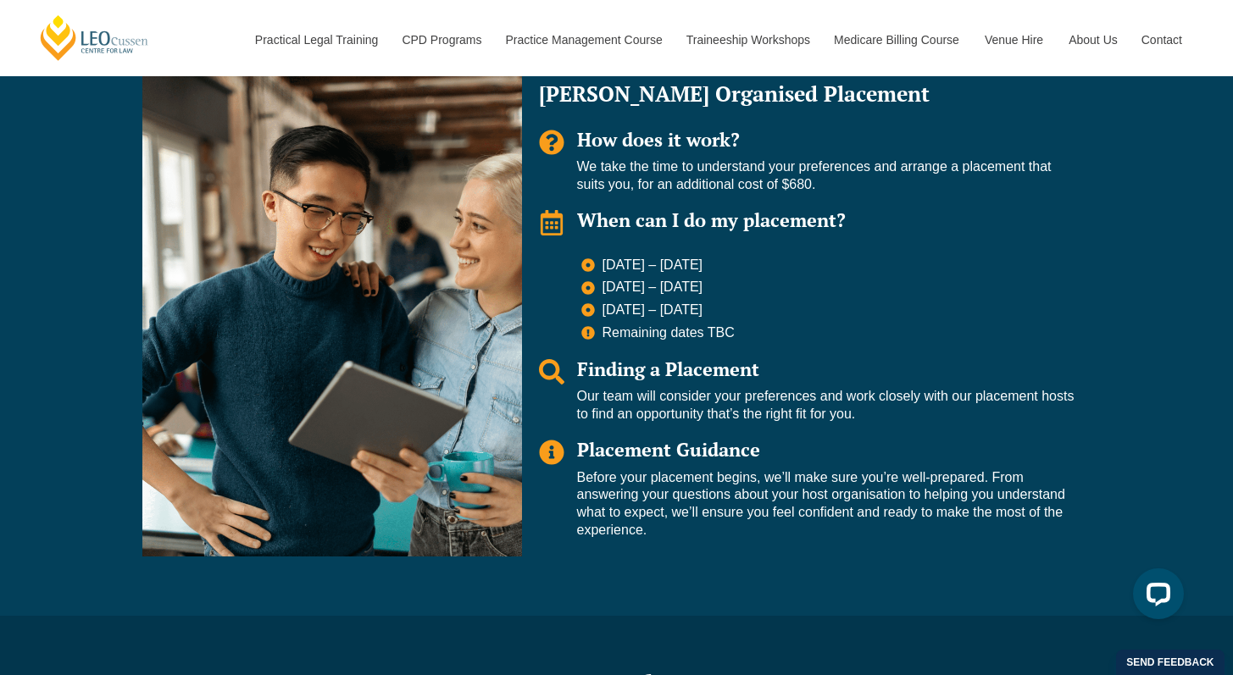
click at [593, 396] on p "Our team will consider your preferences and work closely with our placement hos…" at bounding box center [825, 406] width 497 height 36
copy p "r team will consider your preferences and work closely with our placement hosts…"
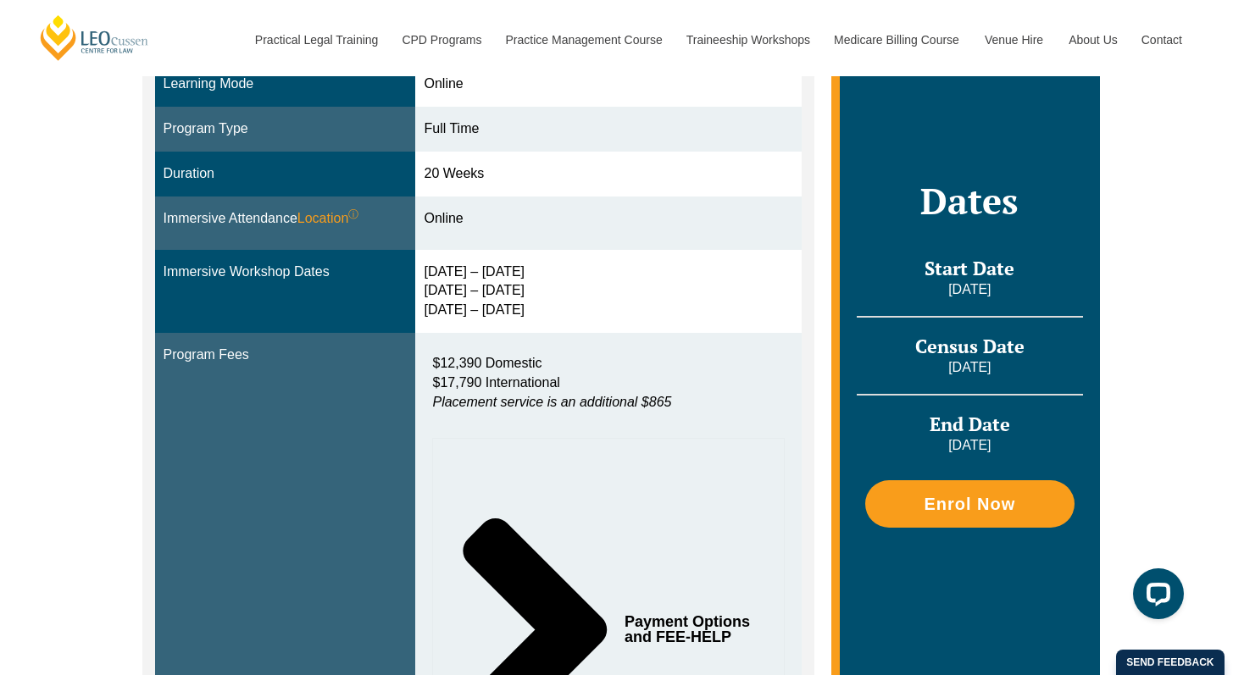
scroll to position [0, 0]
